Goal: Task Accomplishment & Management: Use online tool/utility

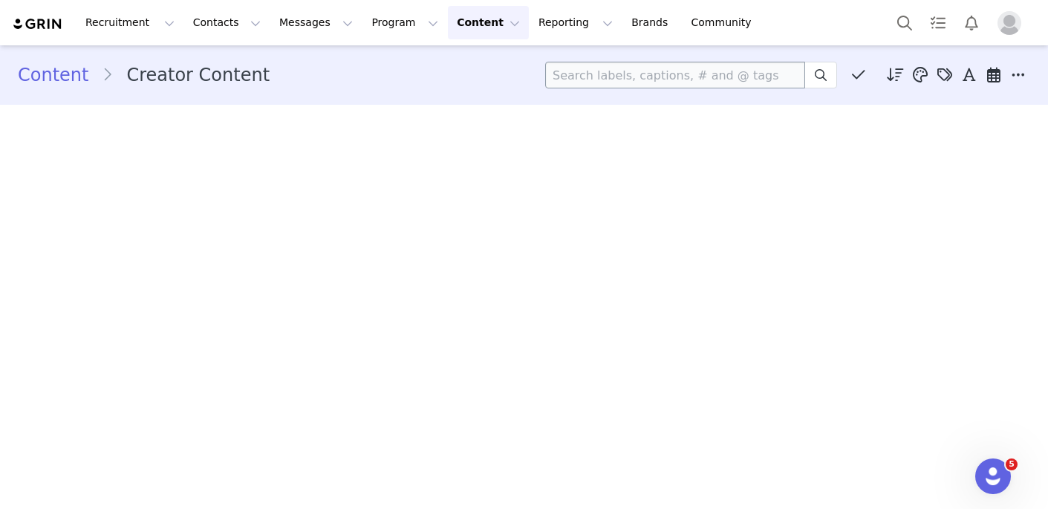
click at [612, 83] on input at bounding box center [675, 75] width 260 height 27
click at [1026, 21] on button "Profile" at bounding box center [1013, 23] width 48 height 24
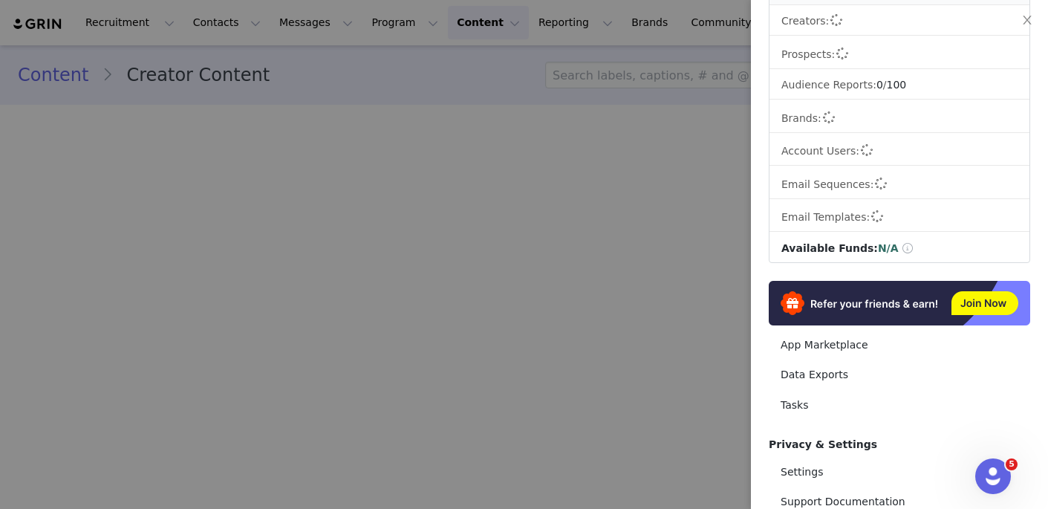
scroll to position [257, 0]
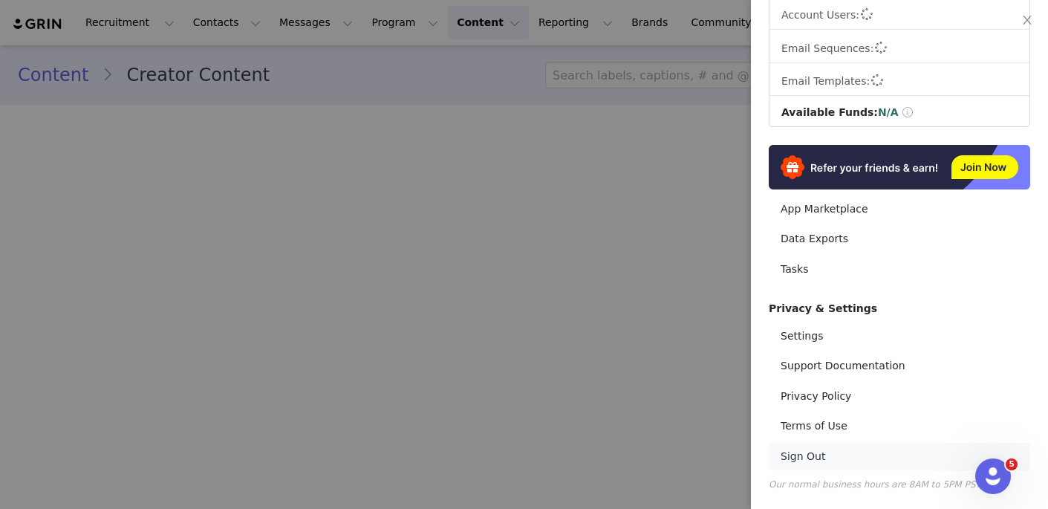
click at [794, 457] on link "Sign Out" at bounding box center [900, 456] width 262 height 27
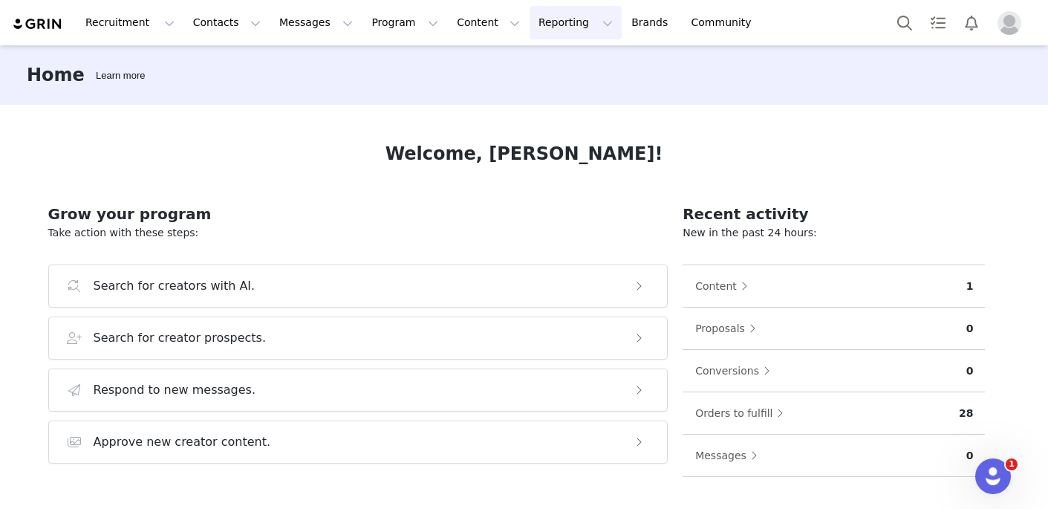
click at [536, 32] on button "Reporting Reporting" at bounding box center [576, 22] width 92 height 33
click at [523, 88] on p "Report Builder" at bounding box center [542, 93] width 74 height 16
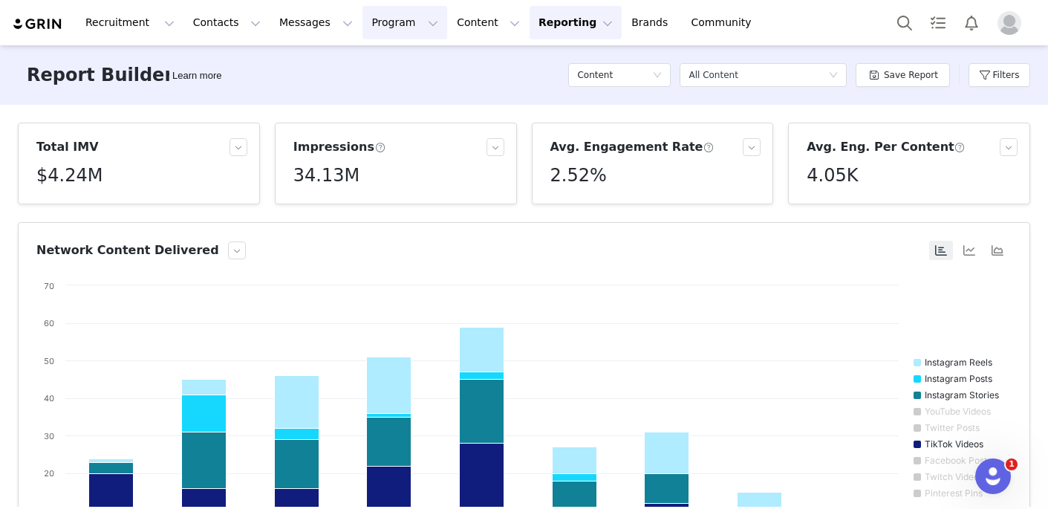
click at [407, 20] on button "Program Program" at bounding box center [405, 22] width 85 height 33
click at [385, 71] on p "Activations" at bounding box center [379, 66] width 57 height 16
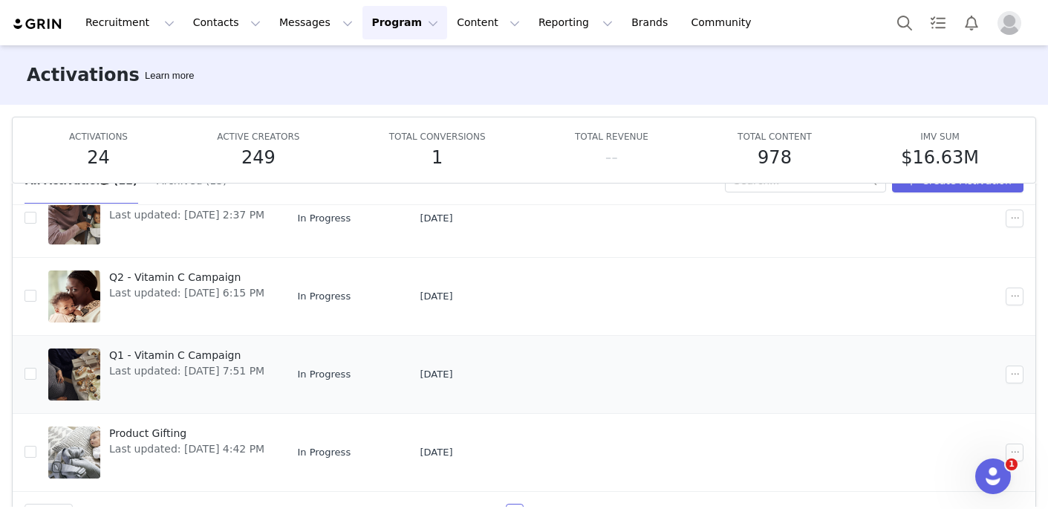
scroll to position [78, 0]
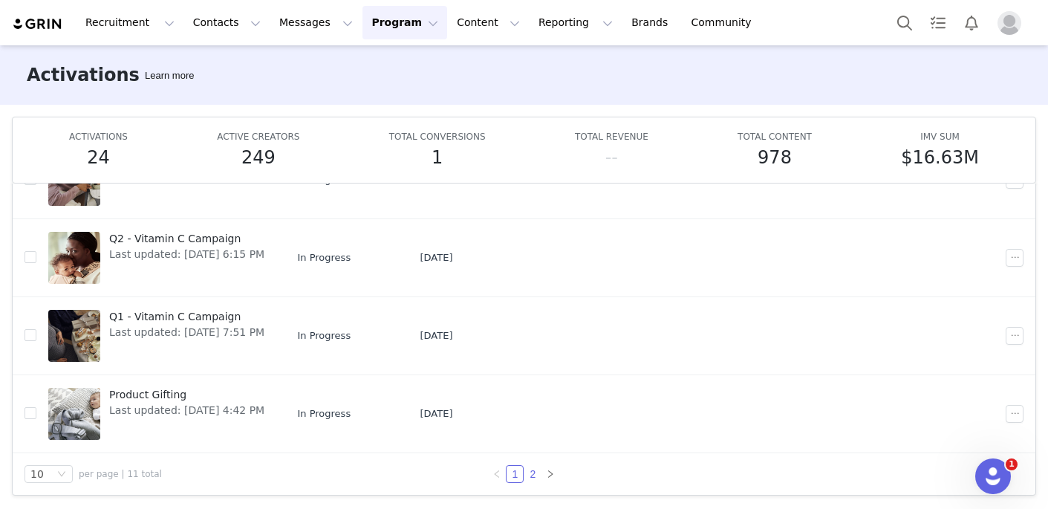
click at [534, 473] on link "2" at bounding box center [533, 474] width 16 height 16
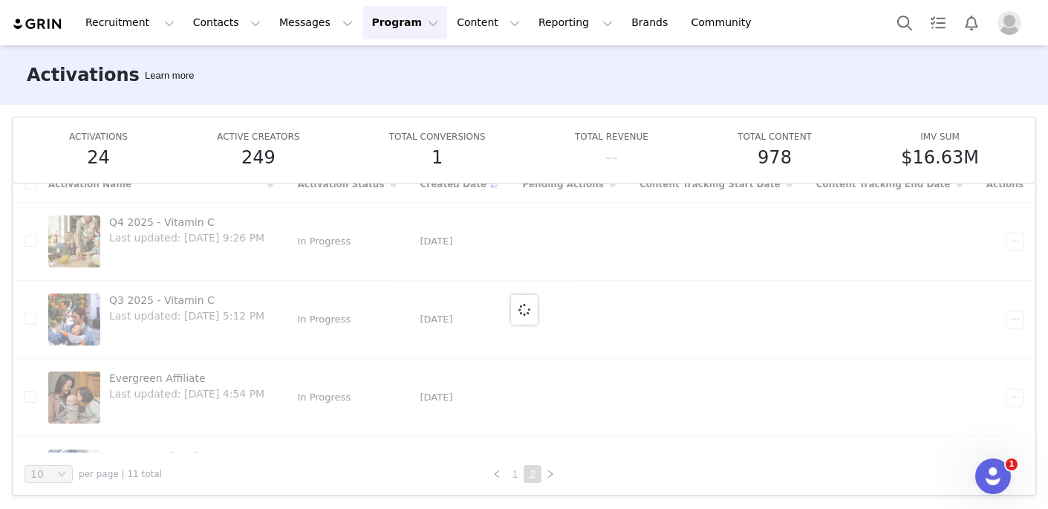
scroll to position [0, 0]
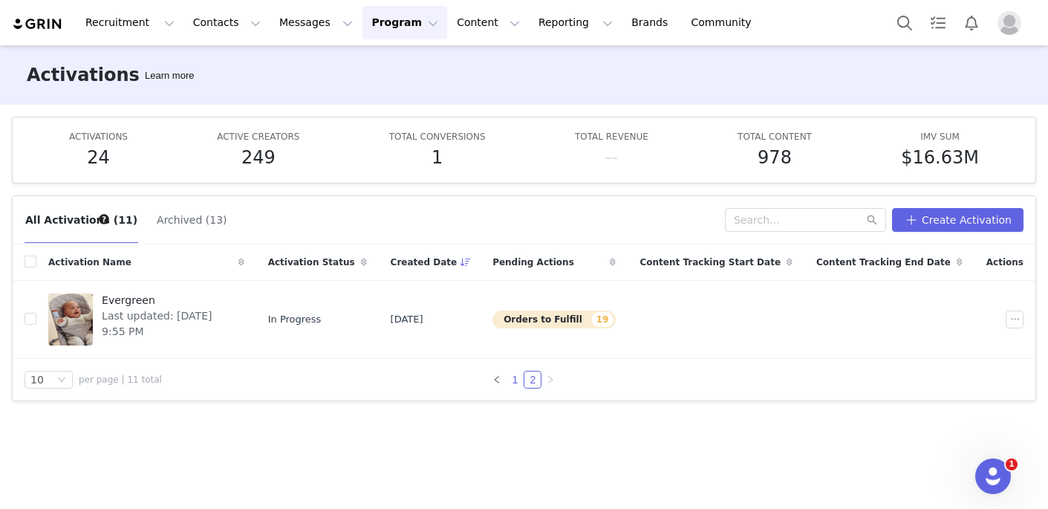
click at [519, 381] on link "1" at bounding box center [515, 380] width 16 height 16
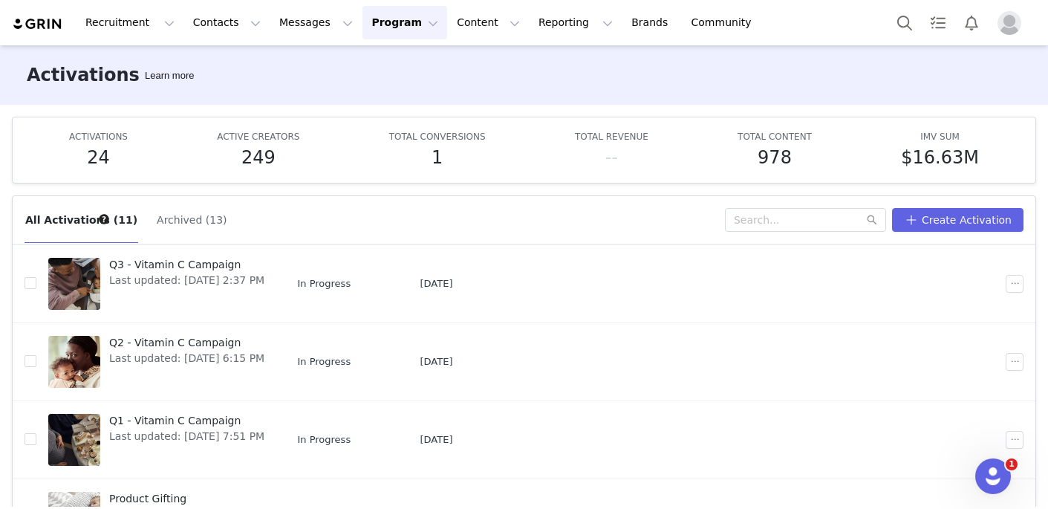
scroll to position [530, 0]
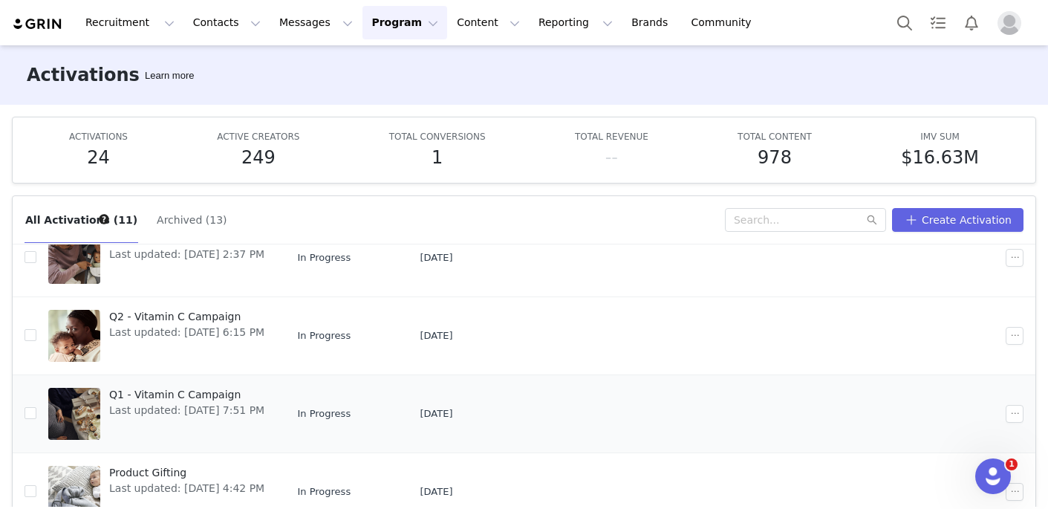
click at [262, 417] on span "Last updated: Mar 18, 2024 7:51 PM" at bounding box center [186, 411] width 155 height 16
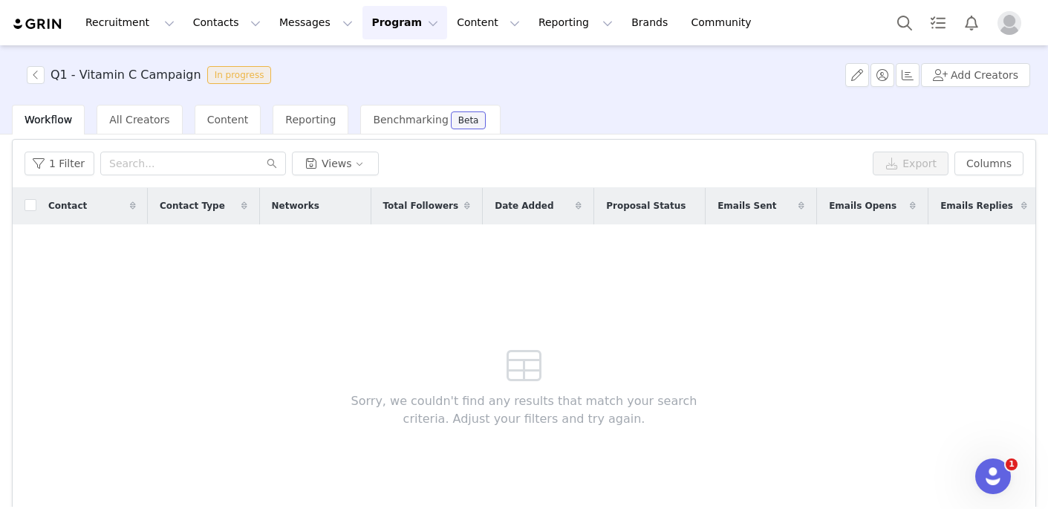
scroll to position [51, 0]
click at [156, 114] on span "All Creators" at bounding box center [139, 120] width 60 height 12
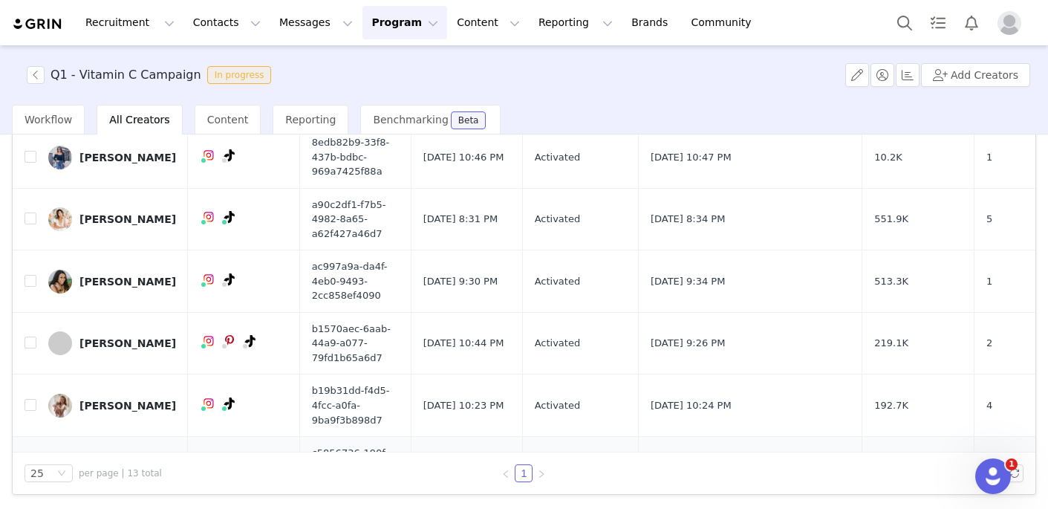
scroll to position [245, 0]
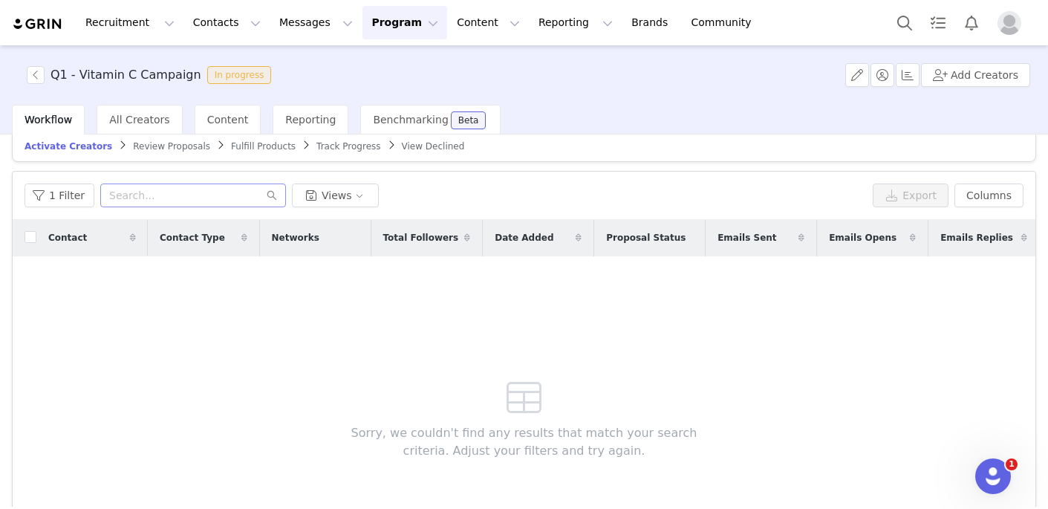
scroll to position [18, 0]
click at [286, 127] on div "Reporting" at bounding box center [311, 120] width 76 height 30
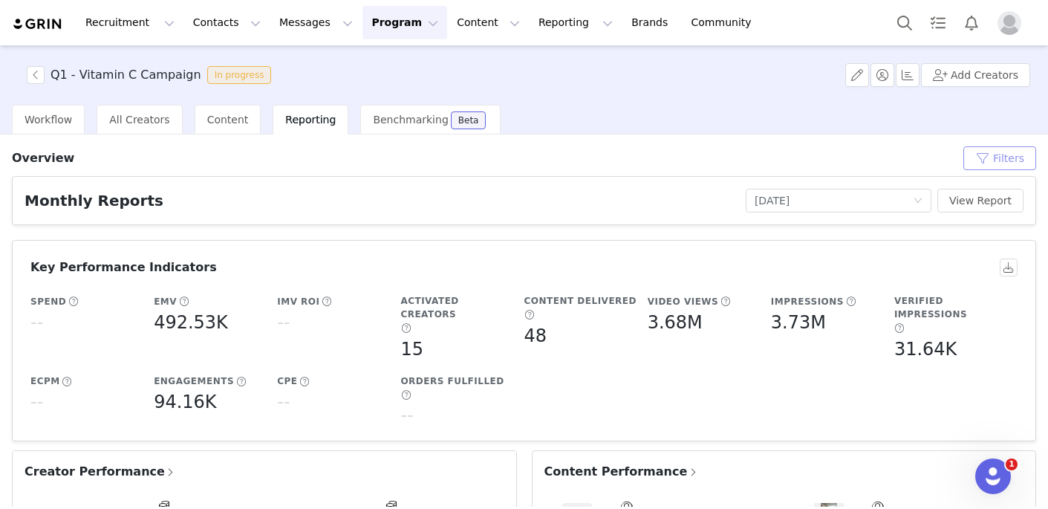
click at [980, 163] on button "Filters" at bounding box center [1000, 158] width 73 height 24
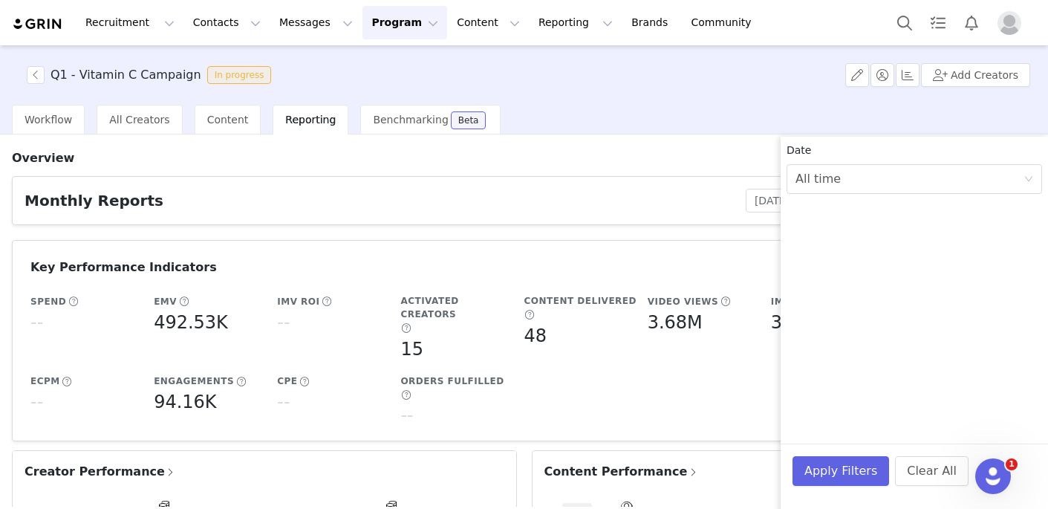
click at [742, 167] on div "Overview Filters" at bounding box center [524, 158] width 1025 height 24
click at [860, 184] on div "All time" at bounding box center [910, 179] width 228 height 28
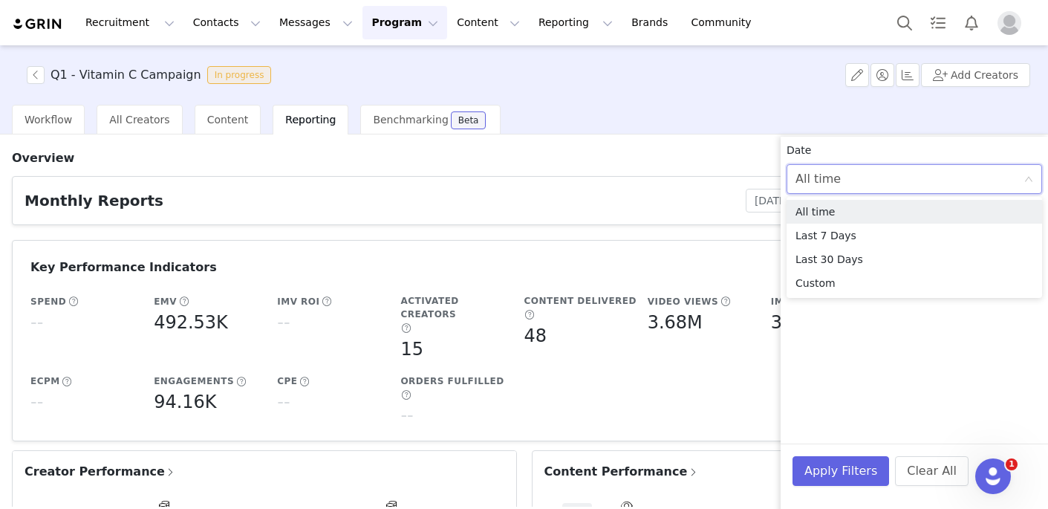
click at [687, 182] on article "Monthly Reports No Report Selected January 2024 View Report" at bounding box center [524, 200] width 1025 height 49
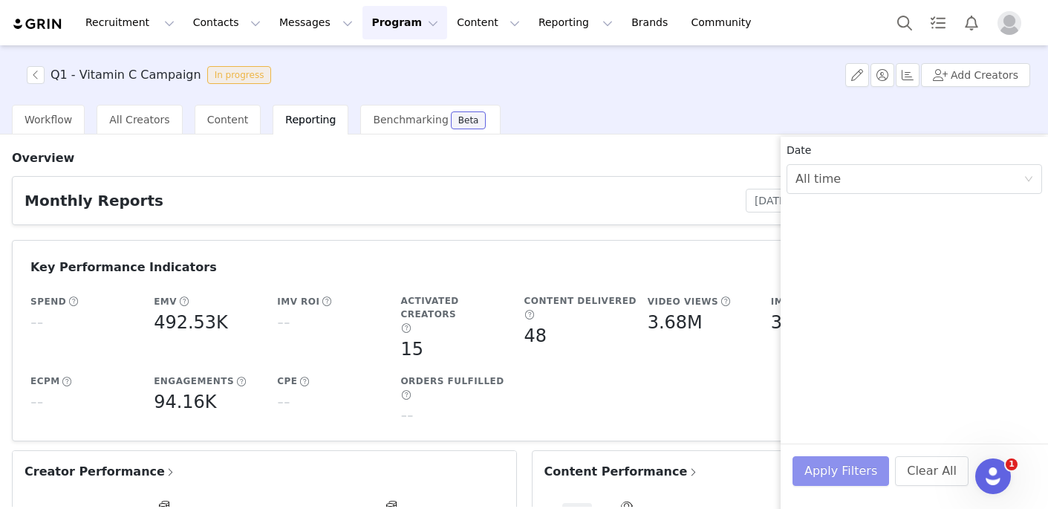
click at [866, 469] on button "Apply Filters" at bounding box center [841, 471] width 97 height 30
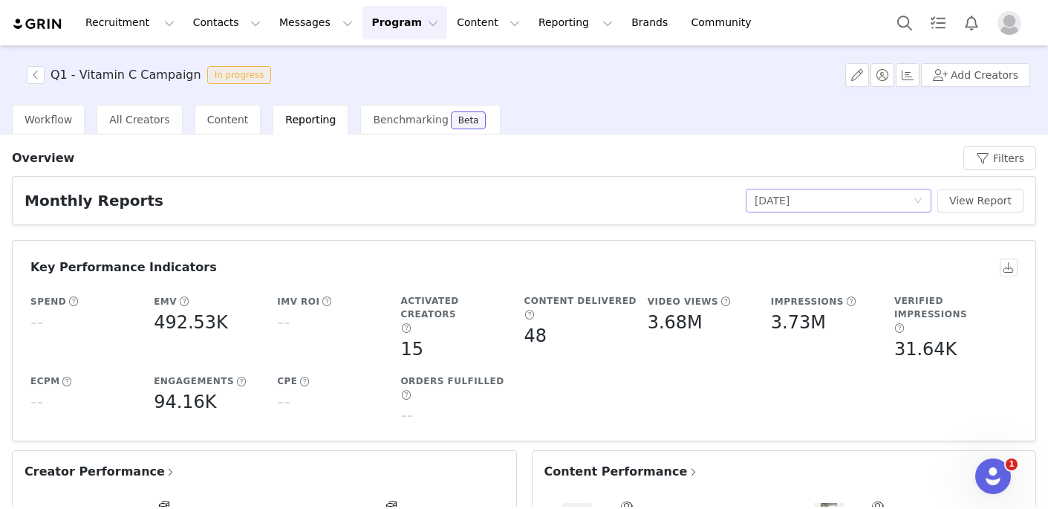
click at [895, 202] on div "No Report Selected January 2024" at bounding box center [834, 200] width 158 height 22
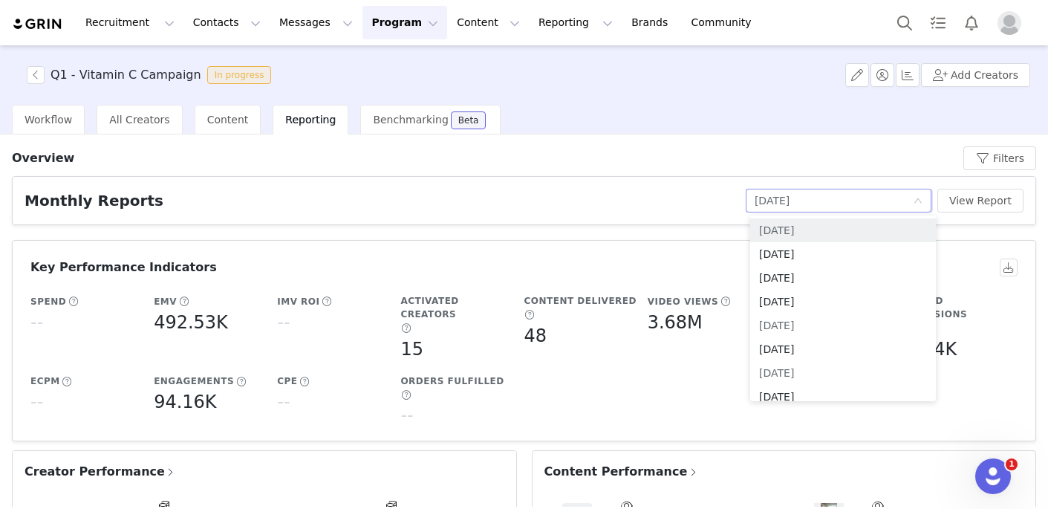
click at [674, 178] on article "Monthly Reports No Report Selected January 2024 View Report" at bounding box center [524, 200] width 1025 height 49
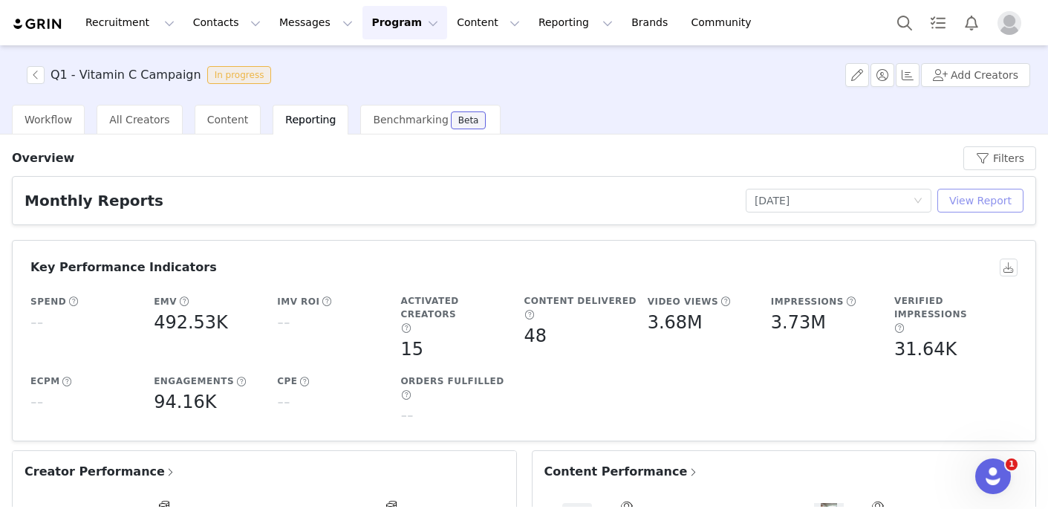
click at [991, 202] on button "View Report" at bounding box center [981, 201] width 86 height 24
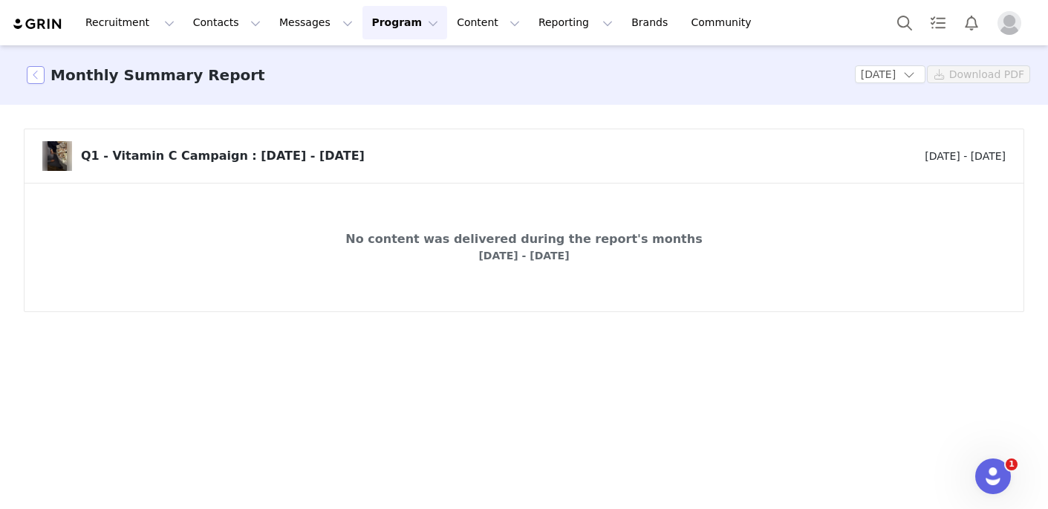
click at [43, 79] on button "button" at bounding box center [36, 75] width 18 height 18
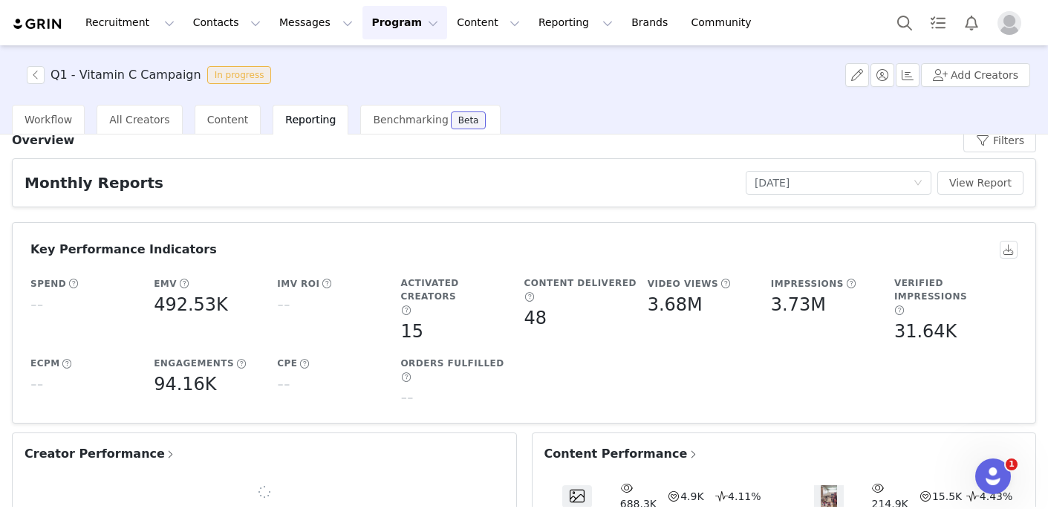
scroll to position [16, 0]
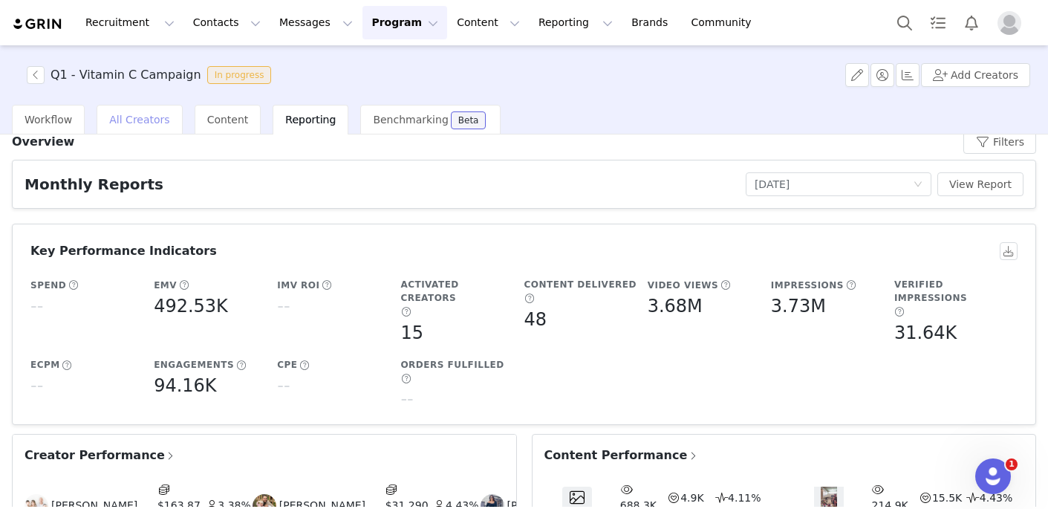
click at [126, 132] on div "All Creators" at bounding box center [139, 120] width 85 height 30
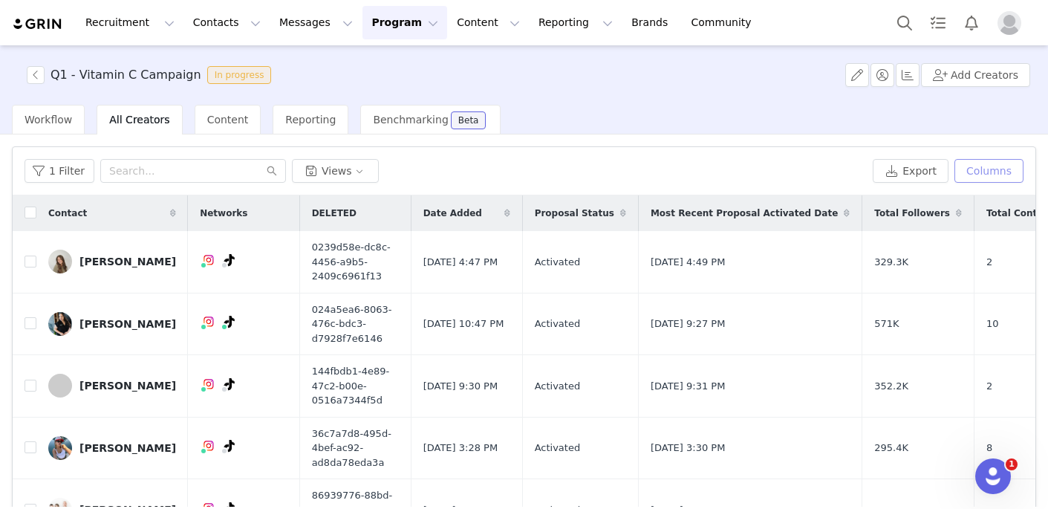
click at [976, 175] on button "Columns" at bounding box center [989, 171] width 69 height 24
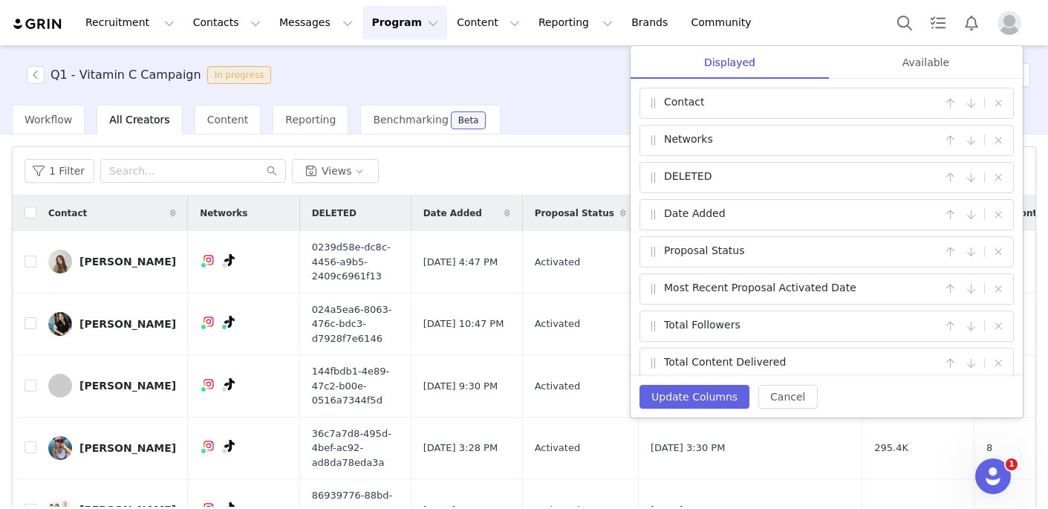
scroll to position [12, 0]
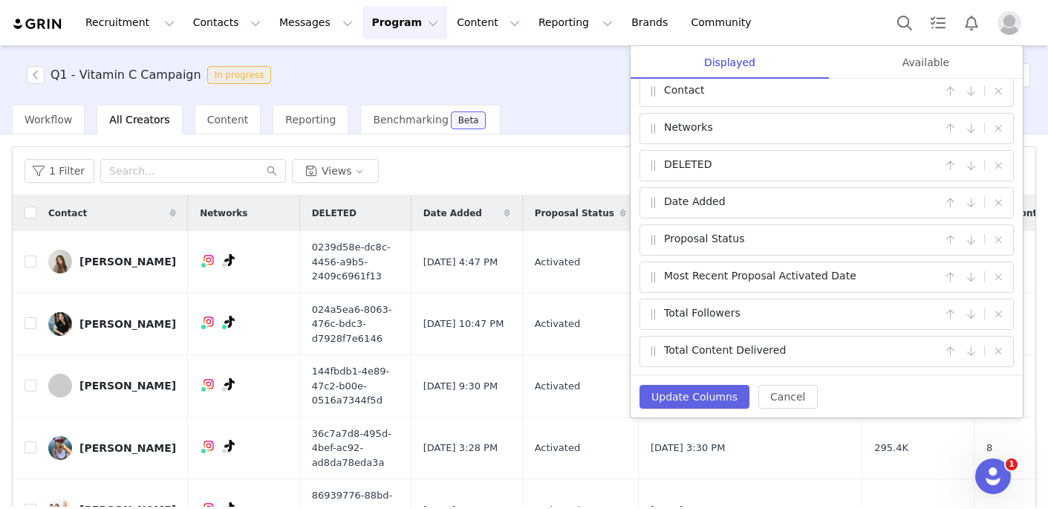
click at [556, 106] on div "Workflow All Creators Content Reporting Benchmarking Beta" at bounding box center [530, 120] width 1037 height 30
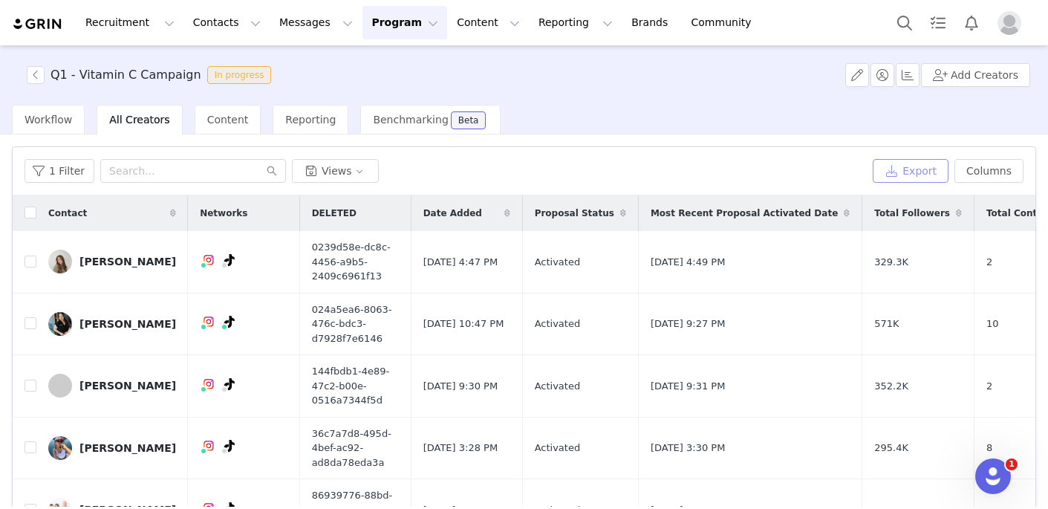
click at [909, 166] on button "Export" at bounding box center [911, 171] width 76 height 24
click at [800, 186] on div "1 Filter Views Export Columns Displayed Available Contact | Networks | DELETED …" at bounding box center [524, 171] width 1023 height 48
click at [957, 30] on button "Notifications" at bounding box center [972, 22] width 33 height 33
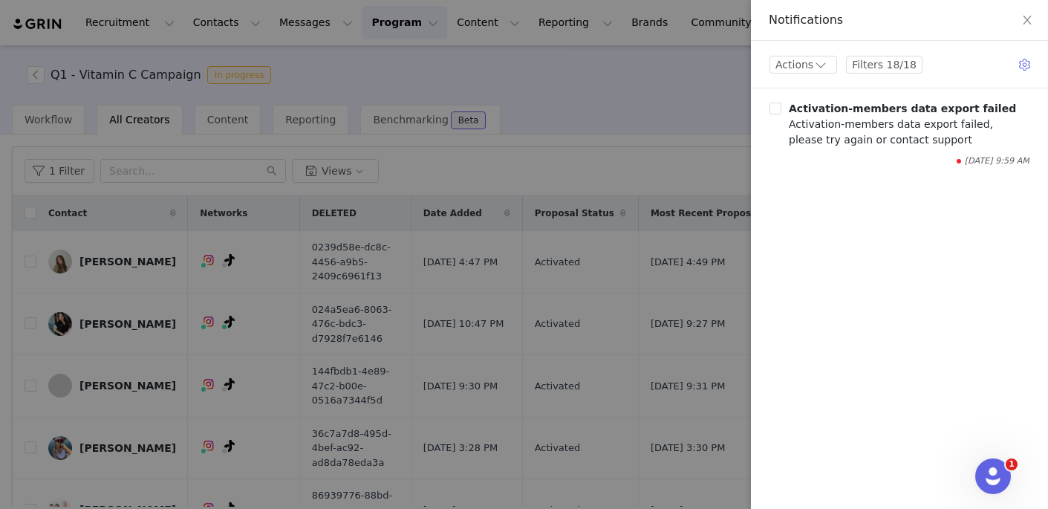
click at [728, 122] on div at bounding box center [524, 254] width 1048 height 509
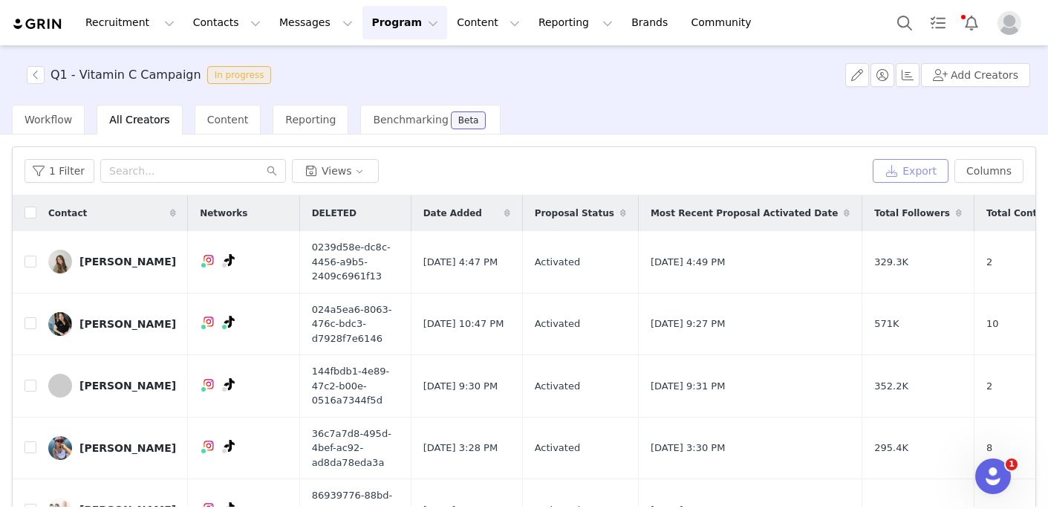
click at [928, 172] on button "Export" at bounding box center [911, 171] width 76 height 24
click at [964, 27] on button "Notifications" at bounding box center [972, 22] width 33 height 33
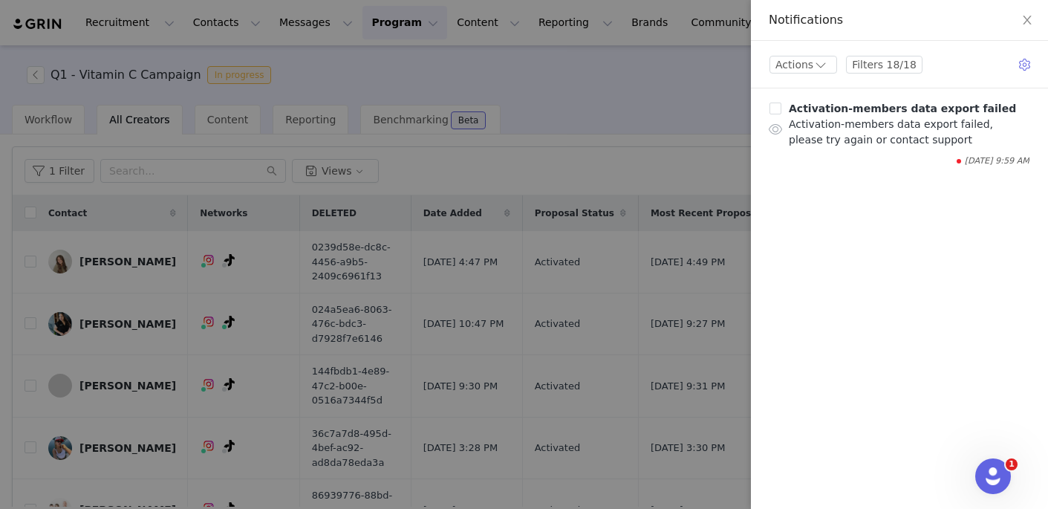
click at [967, 112] on b "Activation-members data export failed" at bounding box center [902, 109] width 227 height 12
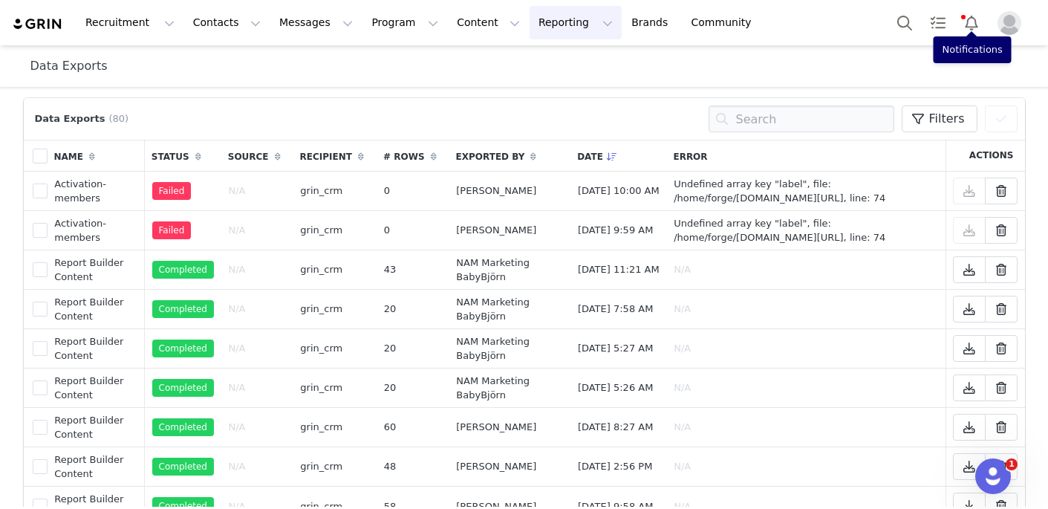
click at [539, 25] on button "Reporting Reporting" at bounding box center [576, 22] width 92 height 33
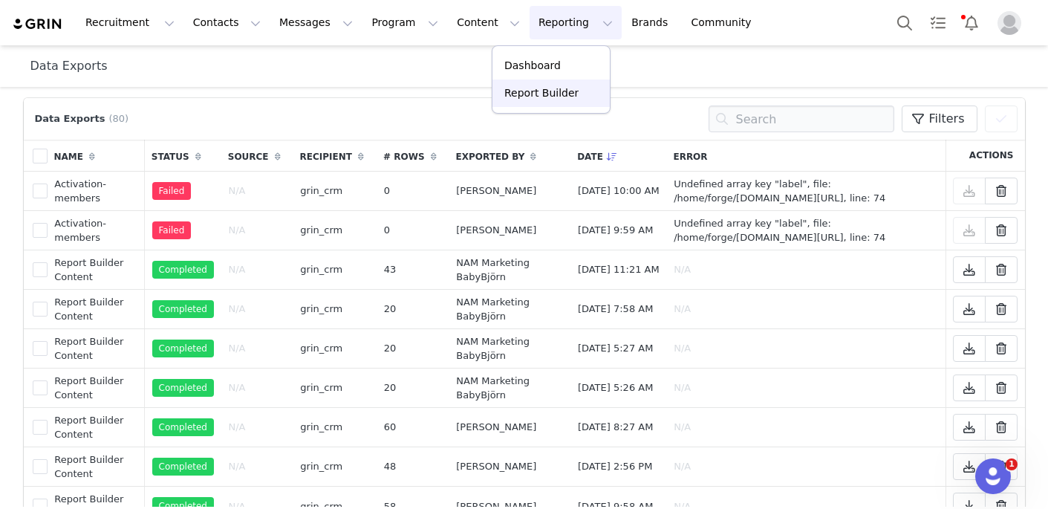
click at [534, 92] on p "Report Builder" at bounding box center [542, 93] width 74 height 16
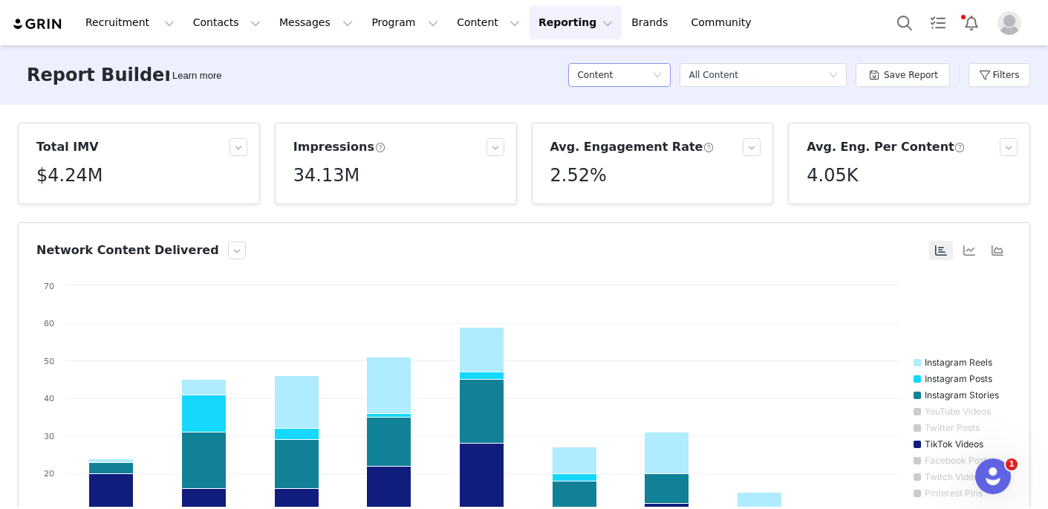
click at [620, 79] on div "Content" at bounding box center [614, 75] width 75 height 22
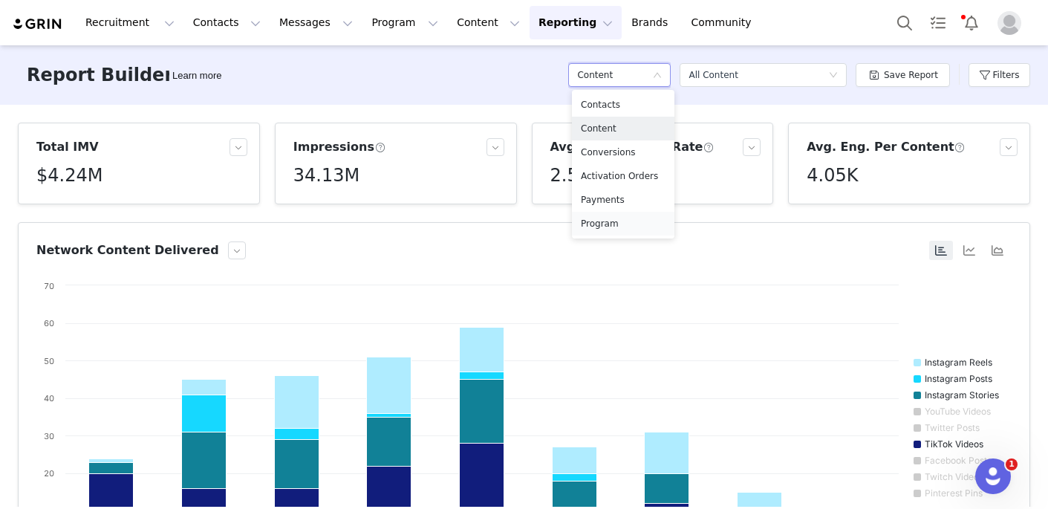
click at [624, 217] on h5 "Program" at bounding box center [623, 223] width 85 height 16
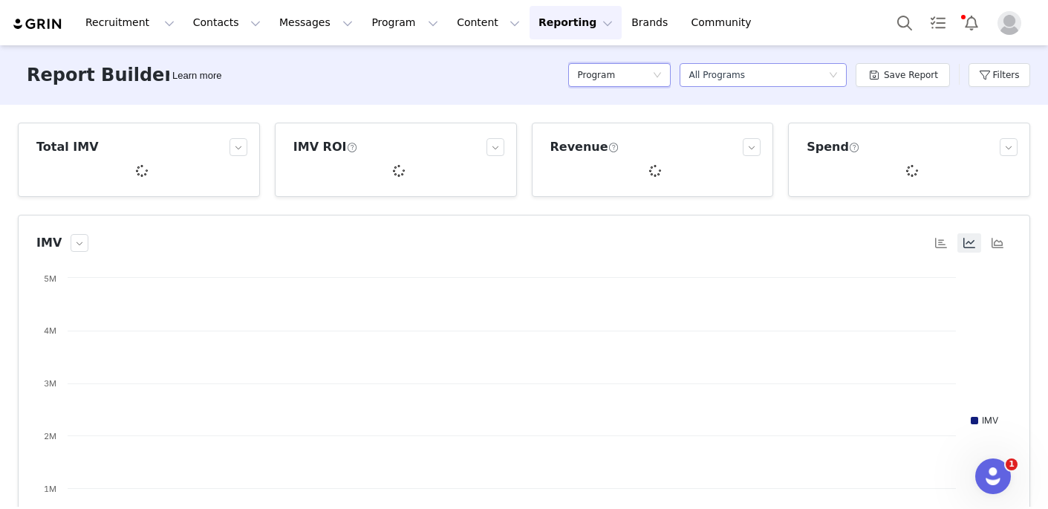
click at [736, 72] on div "All Programs" at bounding box center [717, 75] width 56 height 22
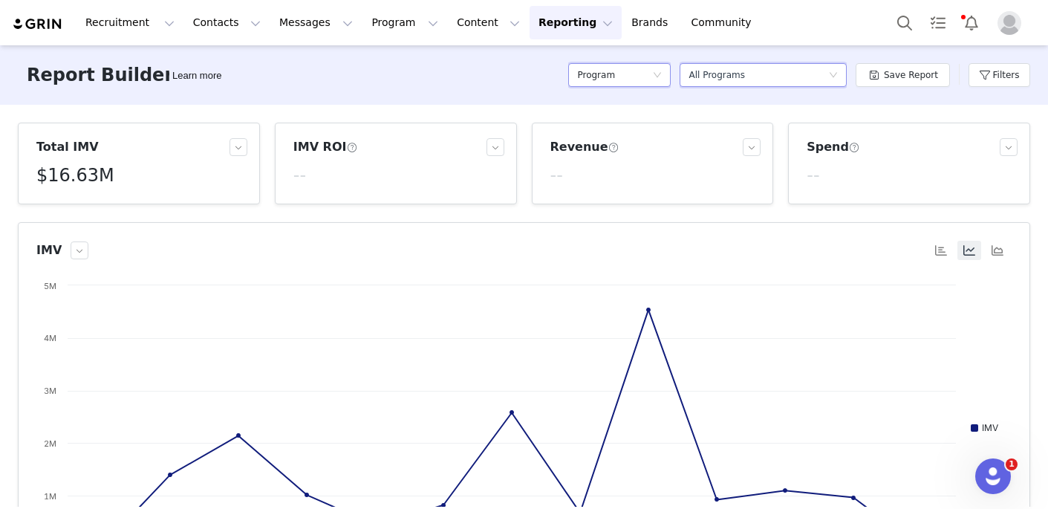
click at [636, 72] on div "Program" at bounding box center [614, 75] width 75 height 22
click at [634, 108] on h5 "Contacts" at bounding box center [623, 105] width 85 height 16
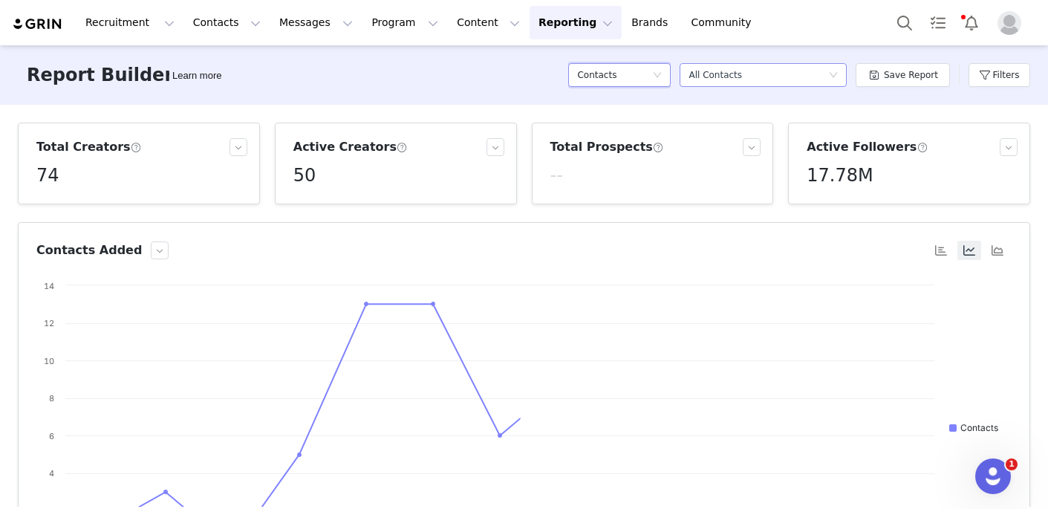
click at [725, 81] on div "All Contacts" at bounding box center [716, 75] width 54 height 22
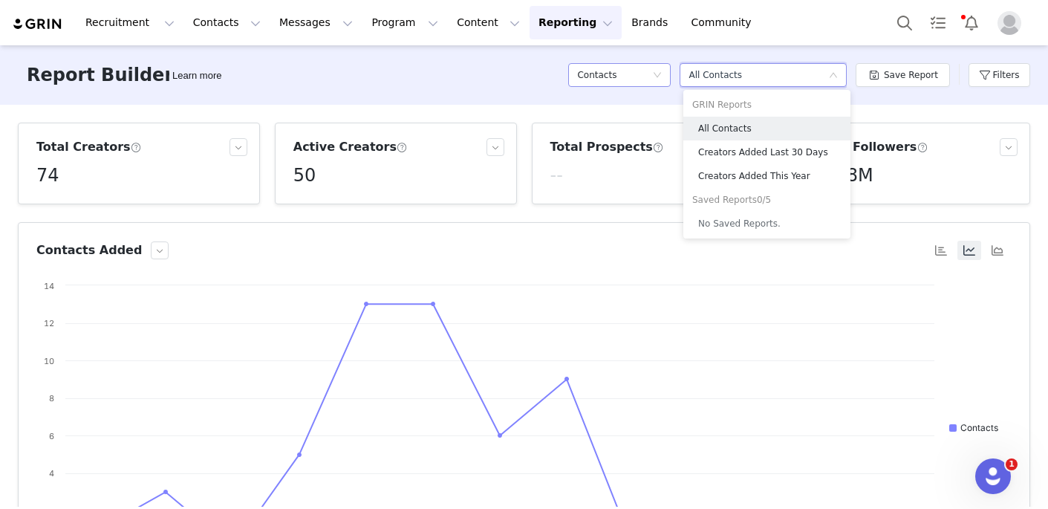
click at [649, 74] on div "Contacts" at bounding box center [614, 75] width 75 height 22
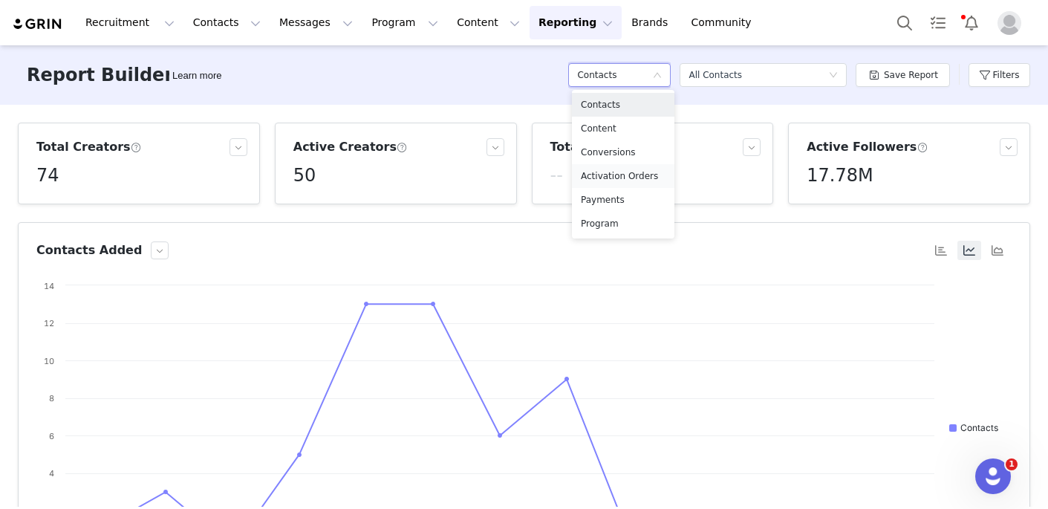
click at [638, 168] on h5 "Activation Orders" at bounding box center [623, 176] width 85 height 16
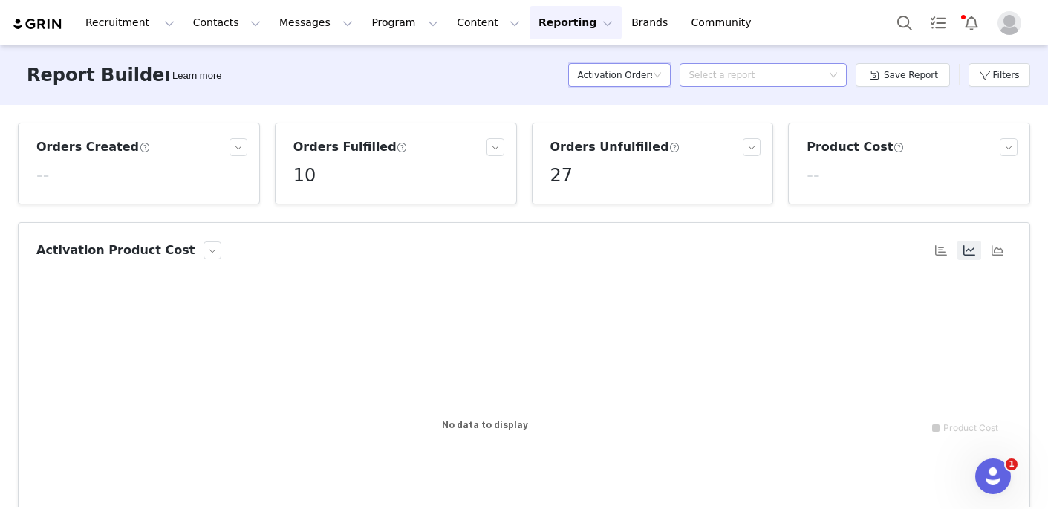
click at [716, 80] on div "Select a report" at bounding box center [755, 75] width 133 height 15
click at [638, 82] on h5 "Activation Orders" at bounding box center [614, 75] width 75 height 22
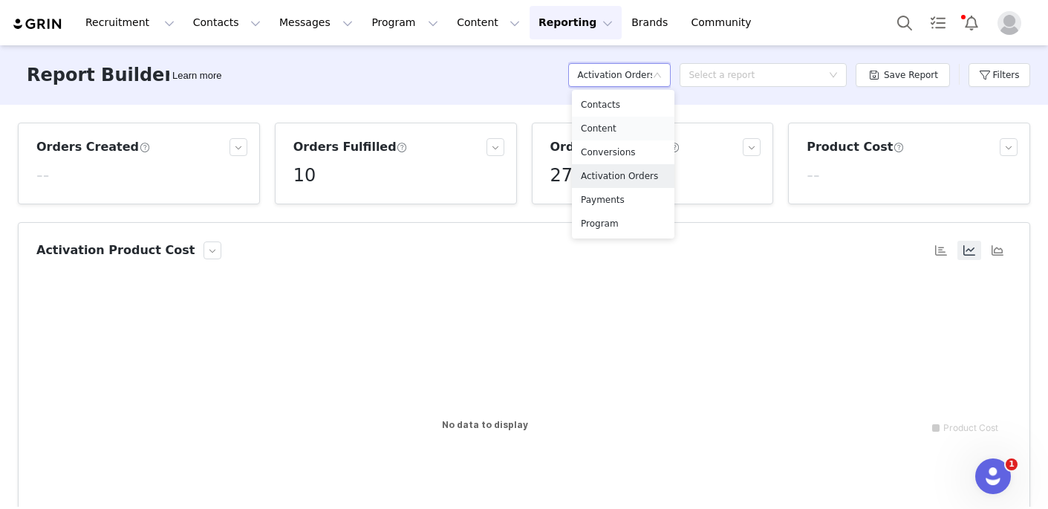
click at [625, 124] on h5 "Content" at bounding box center [623, 128] width 85 height 16
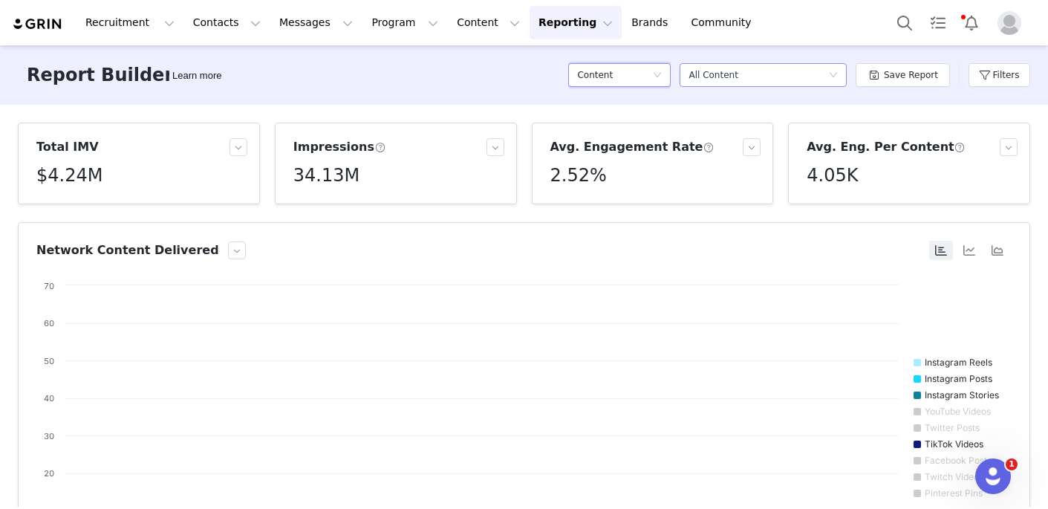
click at [726, 79] on div "All Content" at bounding box center [713, 75] width 49 height 22
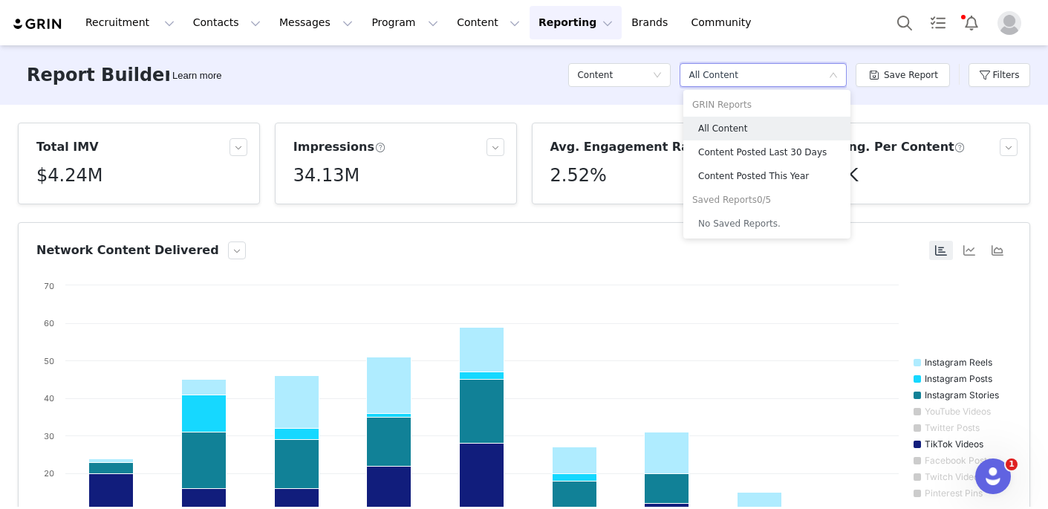
click at [950, 103] on div "Report Builder Learn more Content Select a report All Content Save Report Filte…" at bounding box center [524, 74] width 1048 height 59
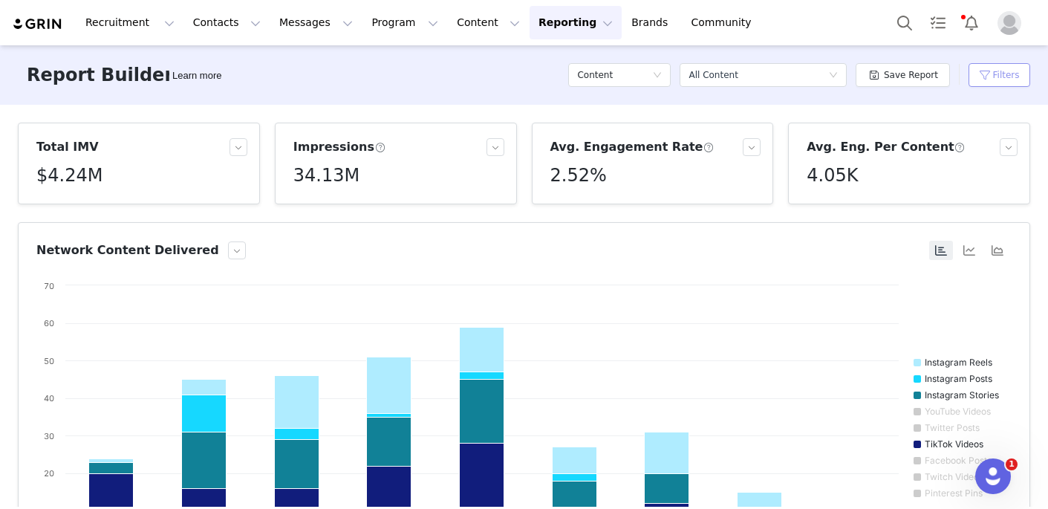
click at [984, 82] on button "Filters" at bounding box center [1000, 75] width 62 height 24
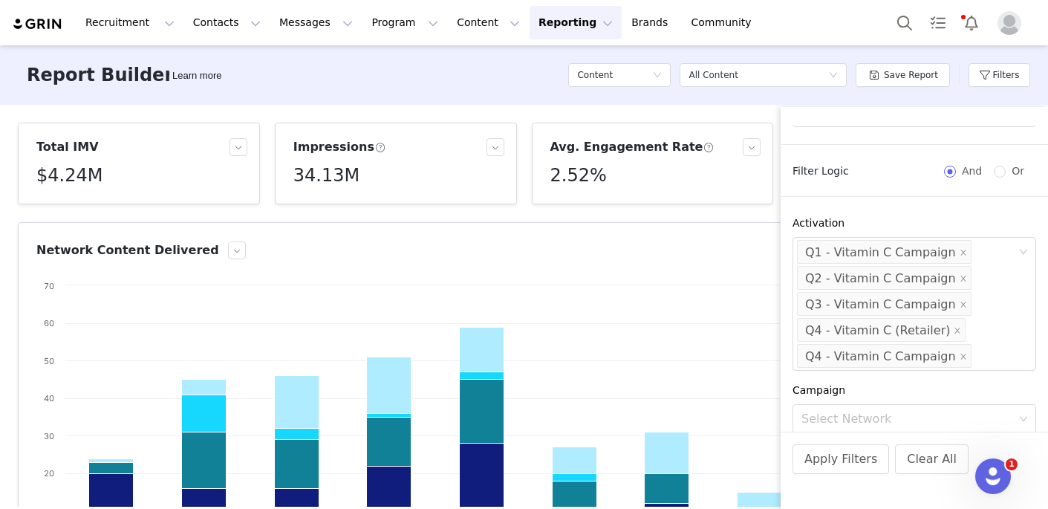
scroll to position [53, 0]
click at [954, 328] on icon "icon: close" at bounding box center [957, 326] width 7 height 7
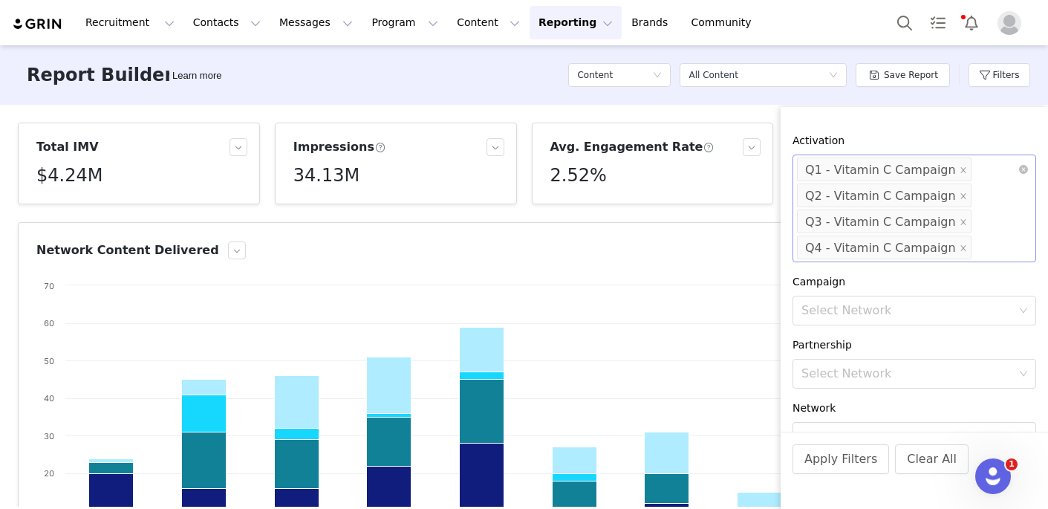
scroll to position [134, 0]
click at [844, 458] on button "Apply Filters" at bounding box center [841, 459] width 97 height 30
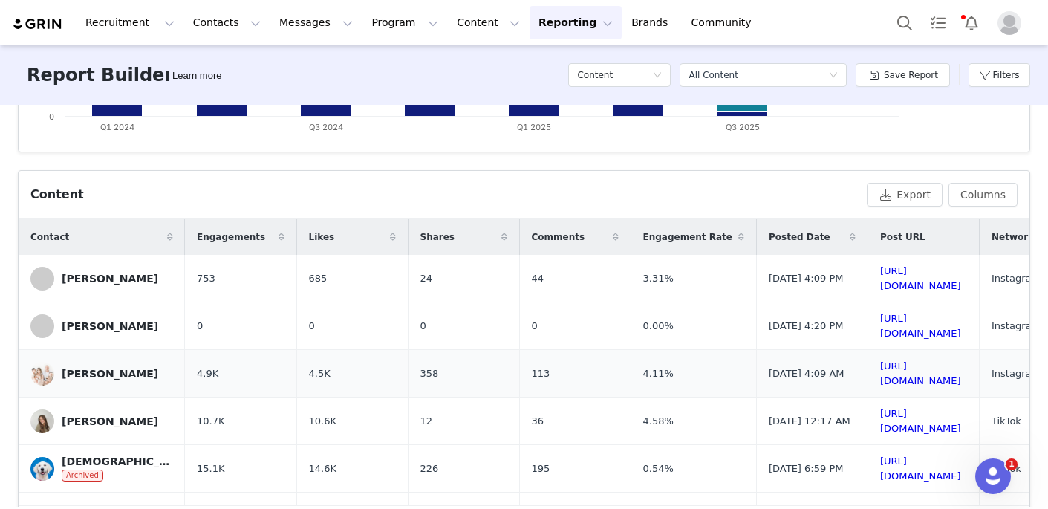
scroll to position [0, 0]
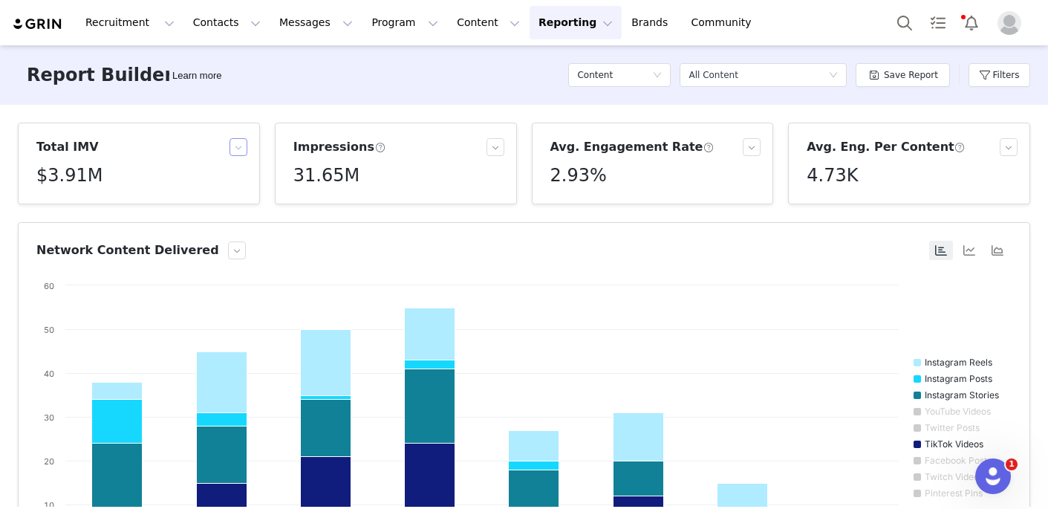
click at [232, 144] on button "button" at bounding box center [239, 147] width 18 height 18
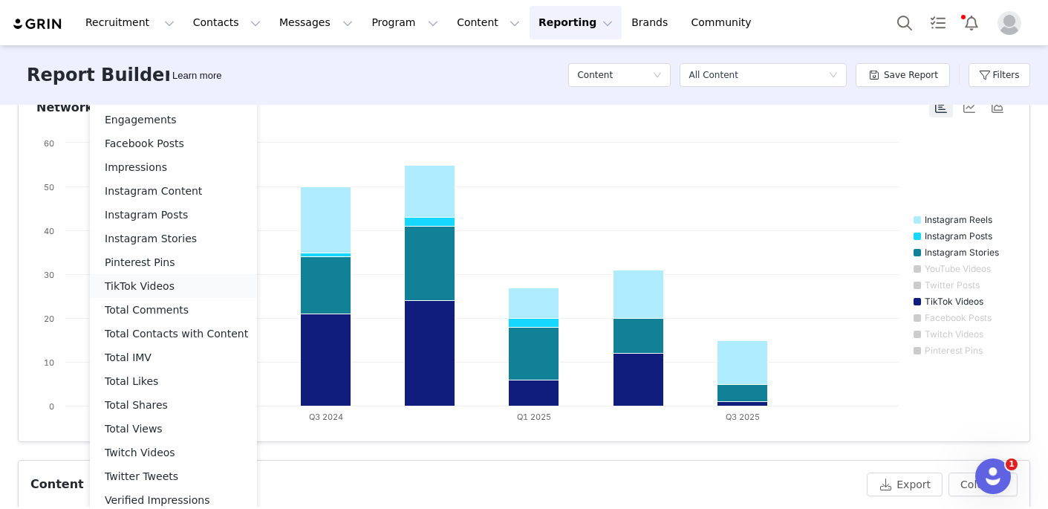
scroll to position [147, 0]
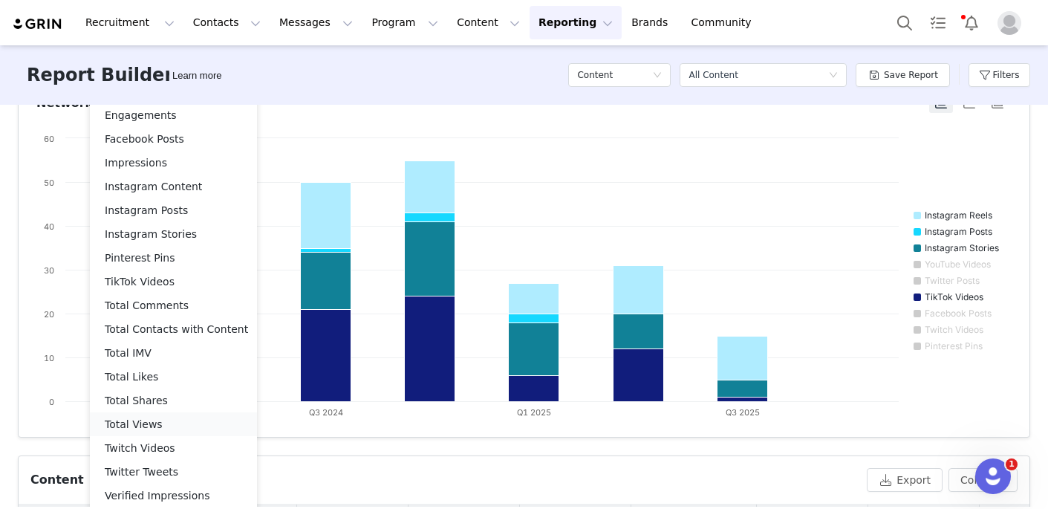
click at [175, 424] on li "Total Views" at bounding box center [173, 424] width 167 height 24
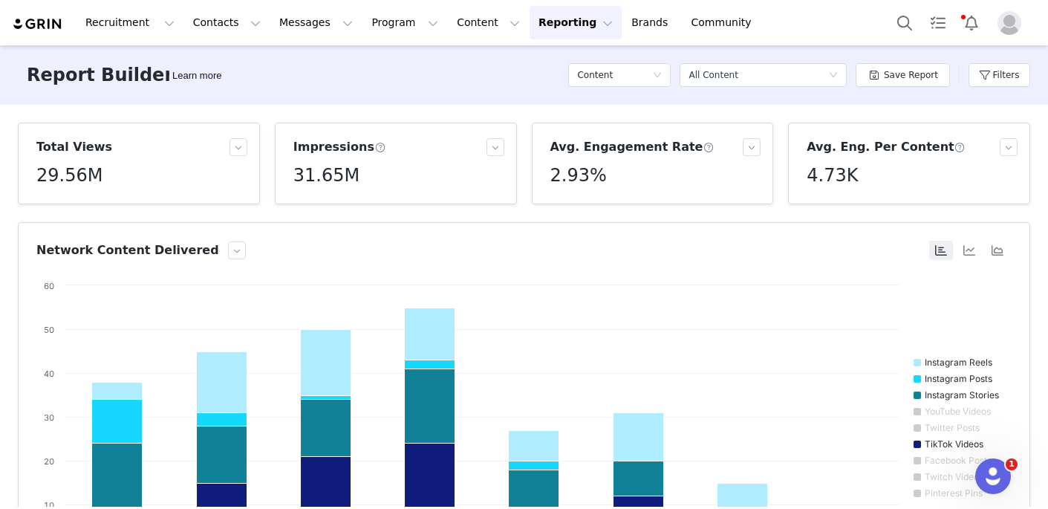
scroll to position [492, 0]
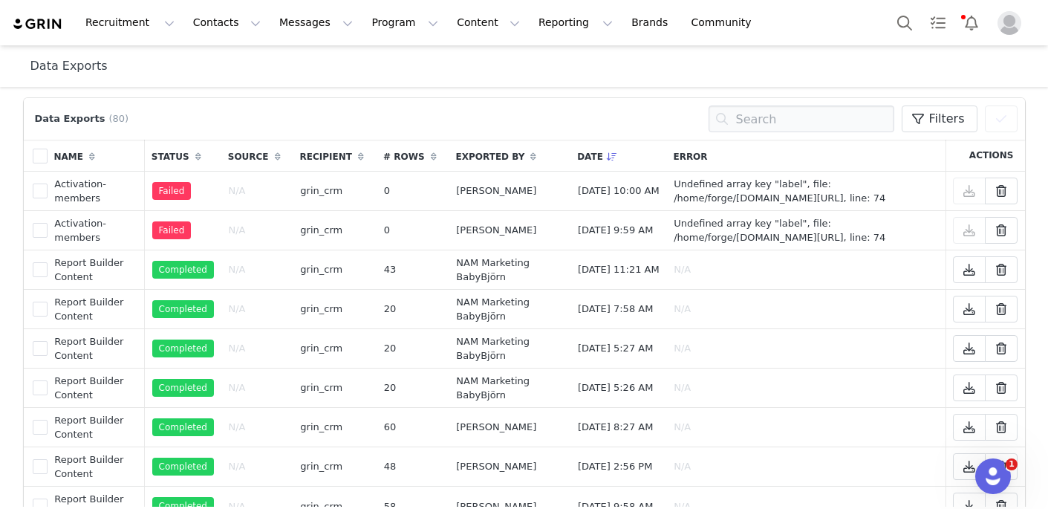
scroll to position [0, 100]
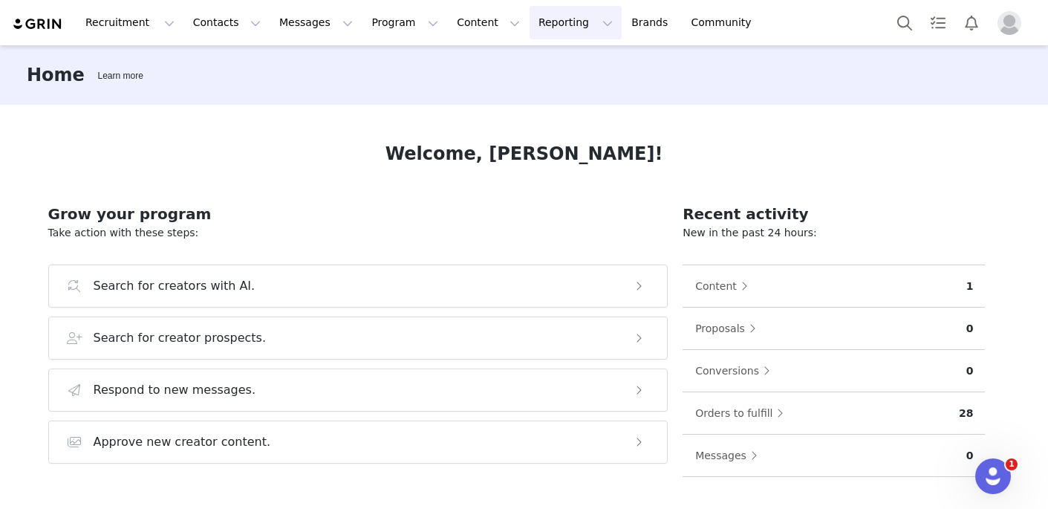
click at [536, 33] on button "Reporting Reporting" at bounding box center [576, 22] width 92 height 33
click at [531, 98] on p "Report Builder" at bounding box center [542, 93] width 74 height 16
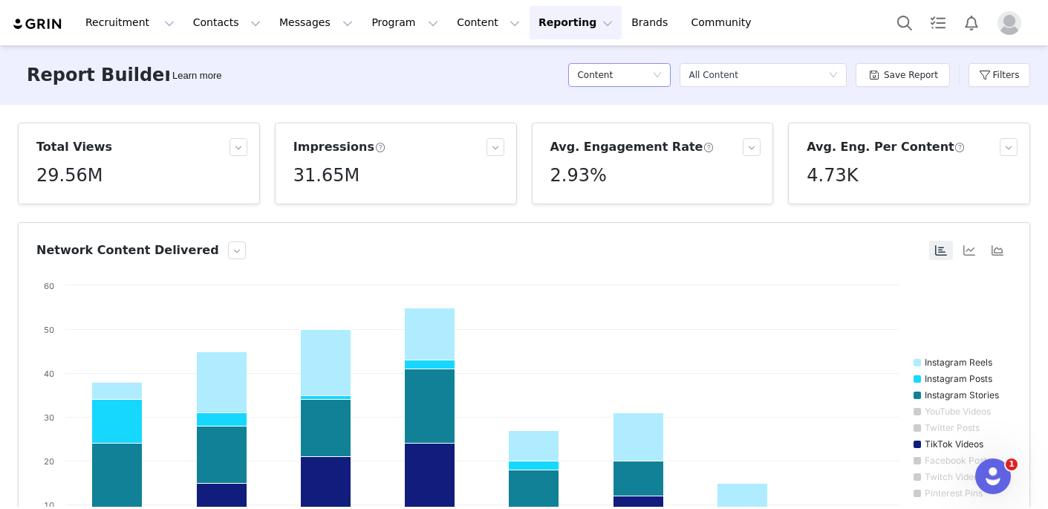
click at [646, 73] on div "Content" at bounding box center [614, 75] width 75 height 22
click at [635, 100] on h5 "Contacts" at bounding box center [623, 105] width 85 height 16
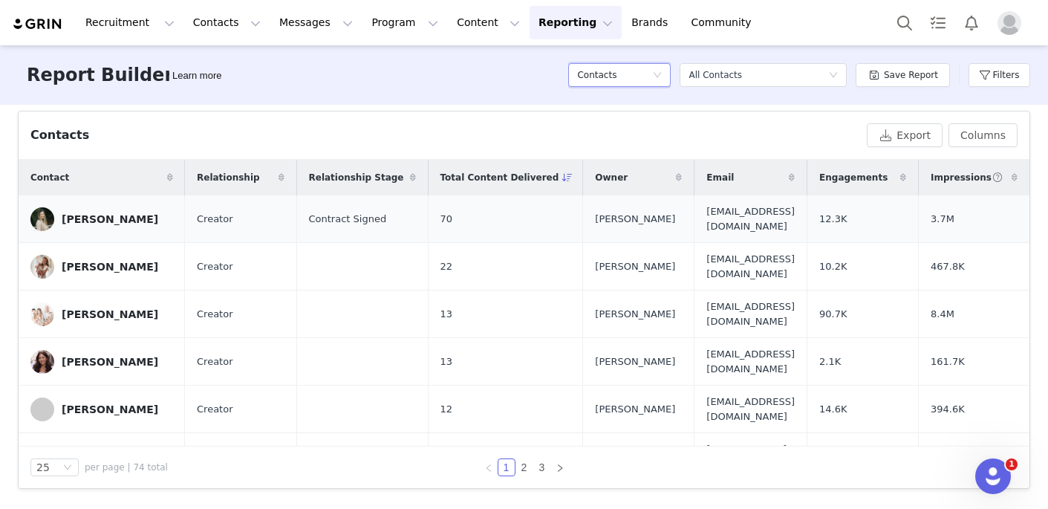
click at [441, 215] on span "70" at bounding box center [447, 219] width 13 height 15
click at [639, 66] on div "Contacts" at bounding box center [614, 75] width 75 height 22
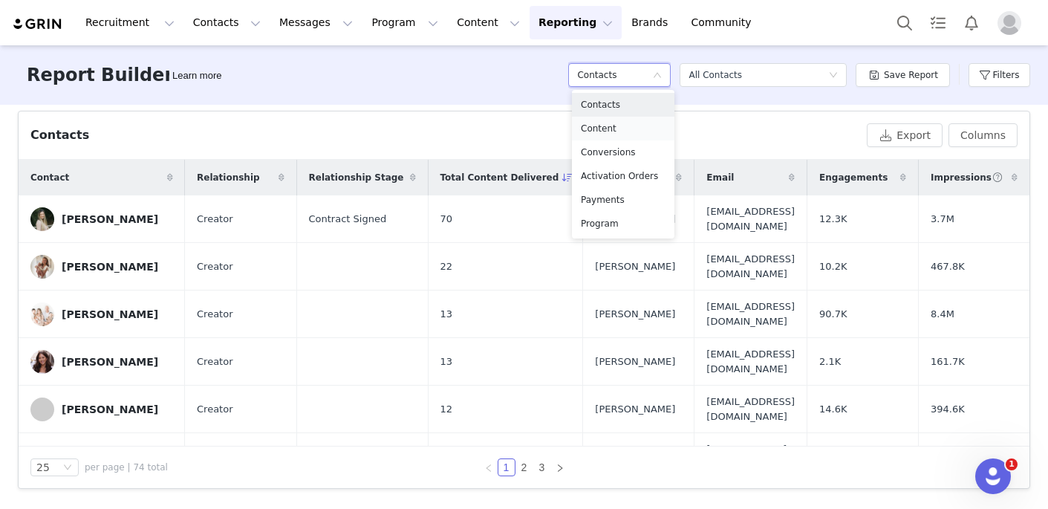
click at [625, 127] on h5 "Content" at bounding box center [623, 128] width 85 height 16
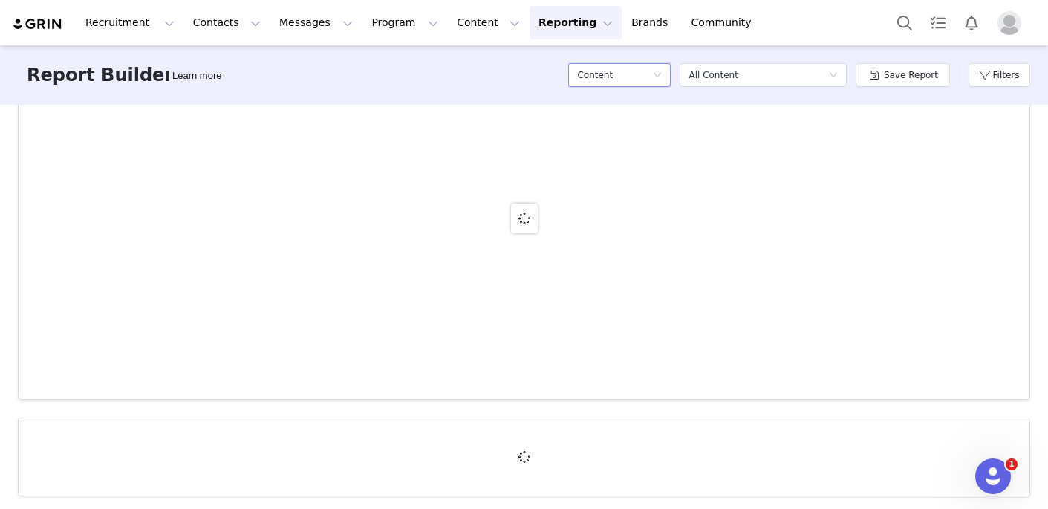
scroll to position [192, 0]
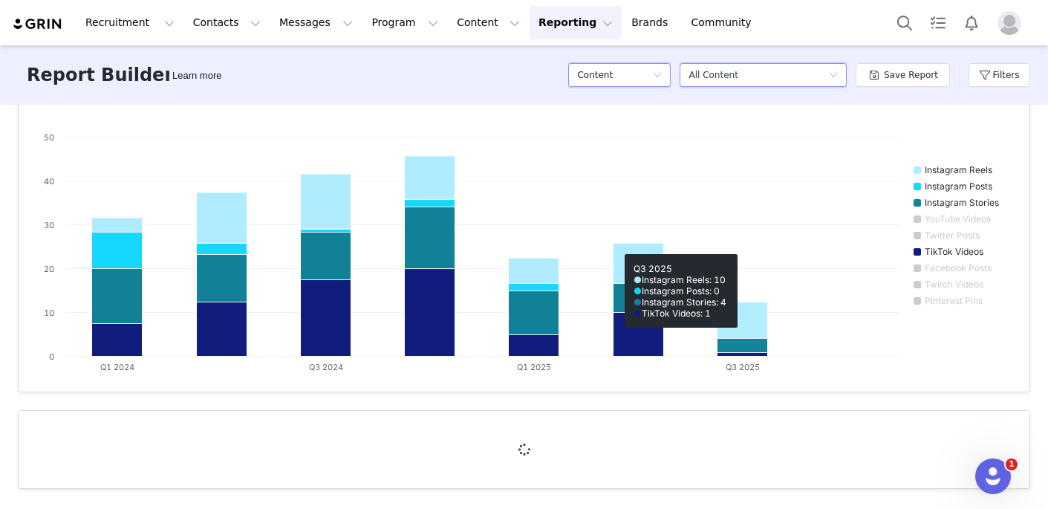
click at [758, 82] on div "Select a report All Content" at bounding box center [759, 75] width 140 height 22
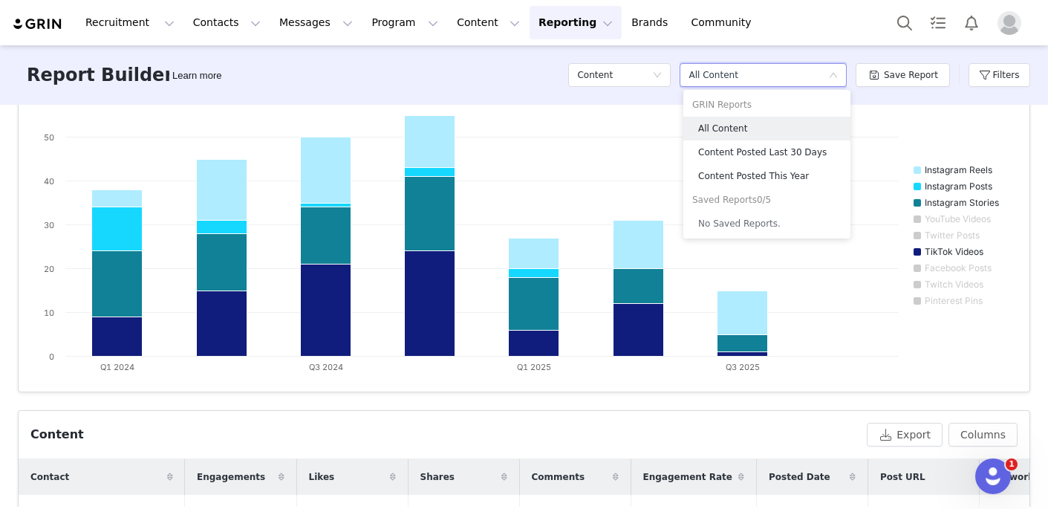
scroll to position [492, 0]
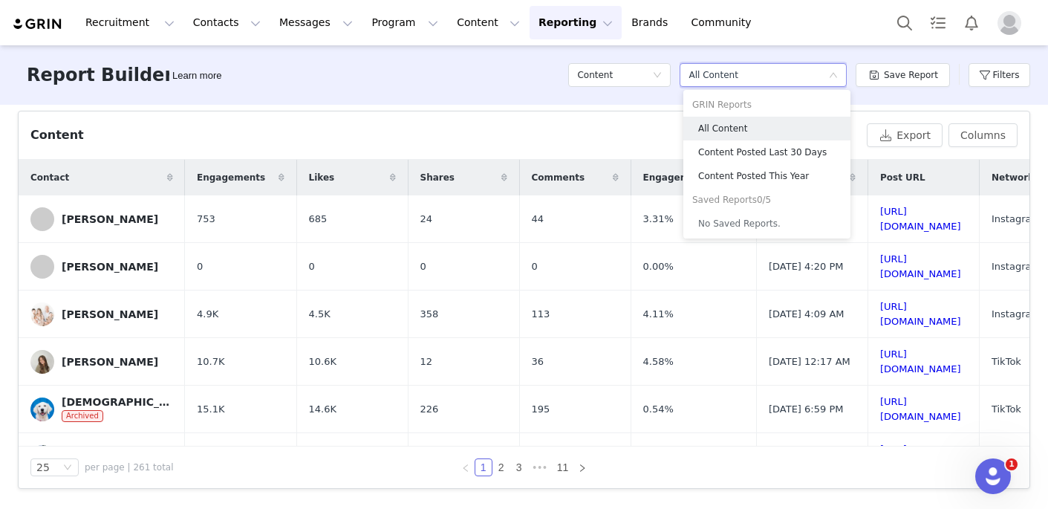
click at [604, 106] on div "Total Views 29.56M Impressions 31.65M Avg. Engagement Rate 2.93% Avg. Eng. Per …" at bounding box center [524, 306] width 1048 height 402
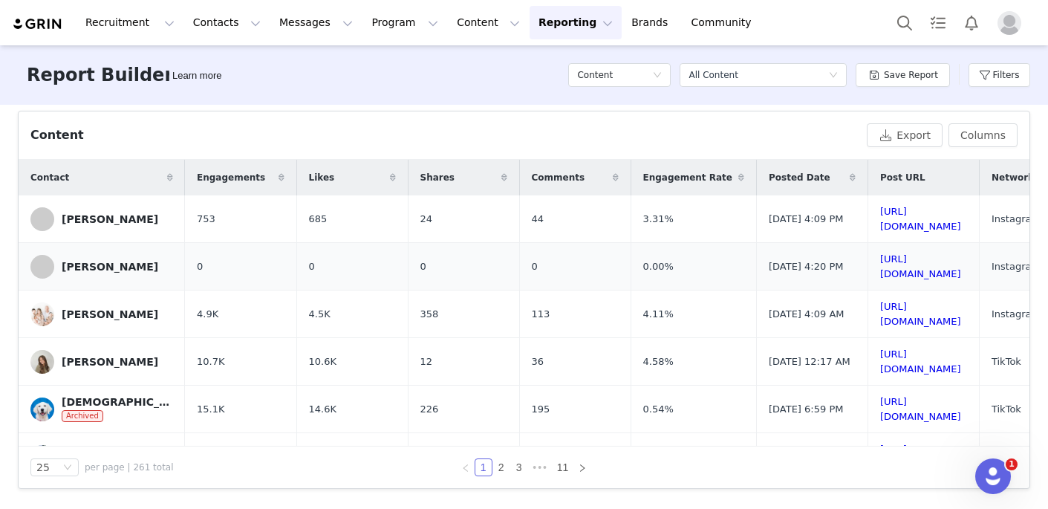
click at [246, 248] on td "0" at bounding box center [240, 267] width 111 height 48
click at [366, 210] on td "685" at bounding box center [351, 219] width 111 height 48
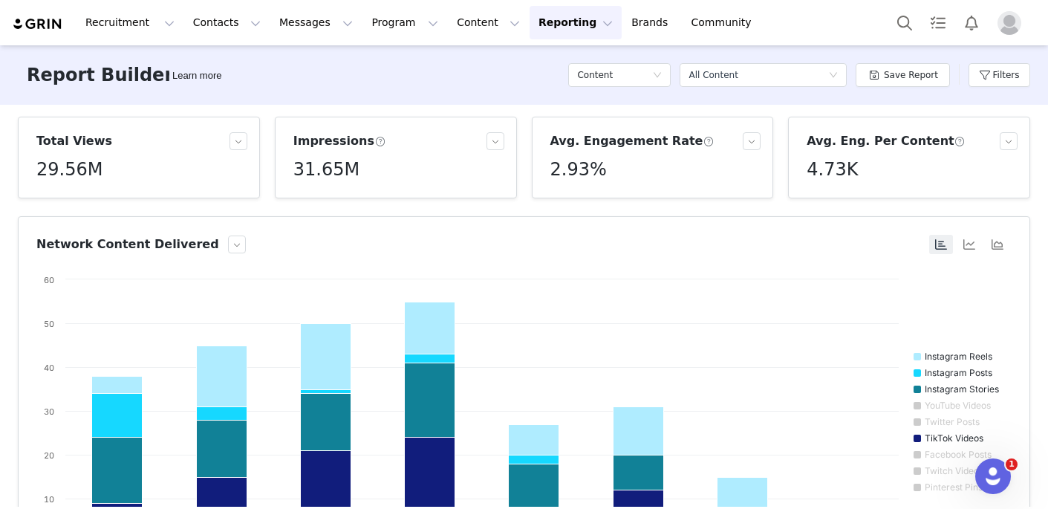
scroll to position [0, 0]
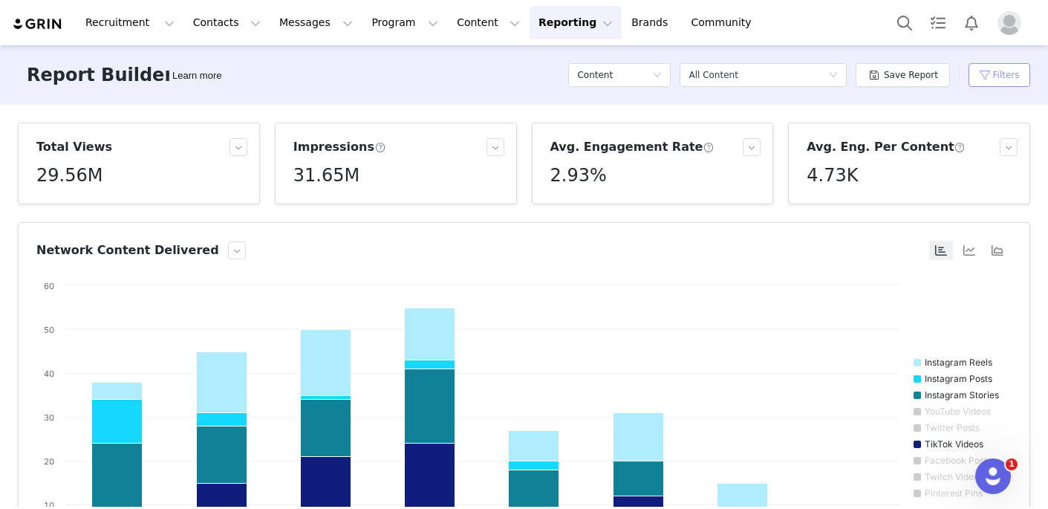
click at [999, 74] on button "Filters" at bounding box center [1000, 75] width 62 height 24
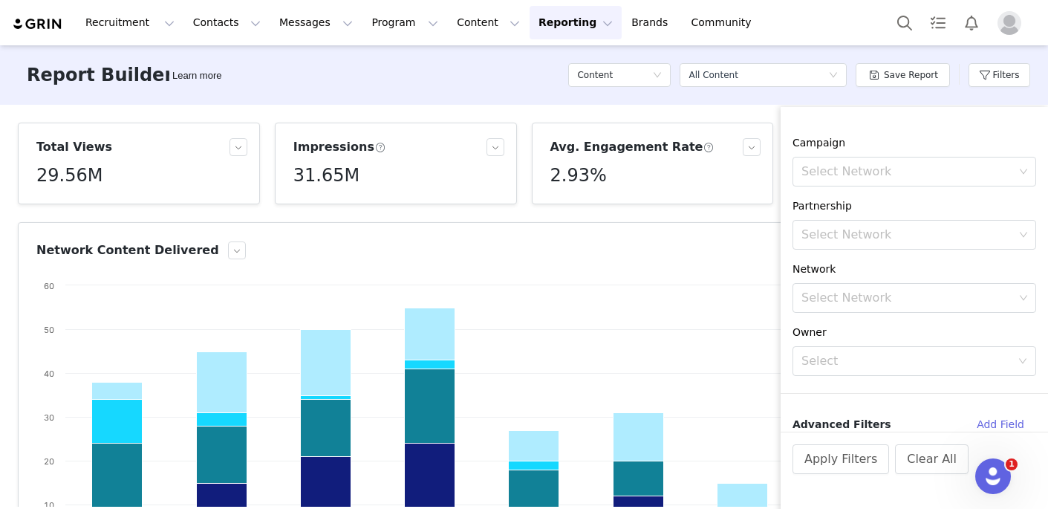
scroll to position [275, 0]
click at [990, 420] on button "Add Field" at bounding box center [1000, 420] width 71 height 24
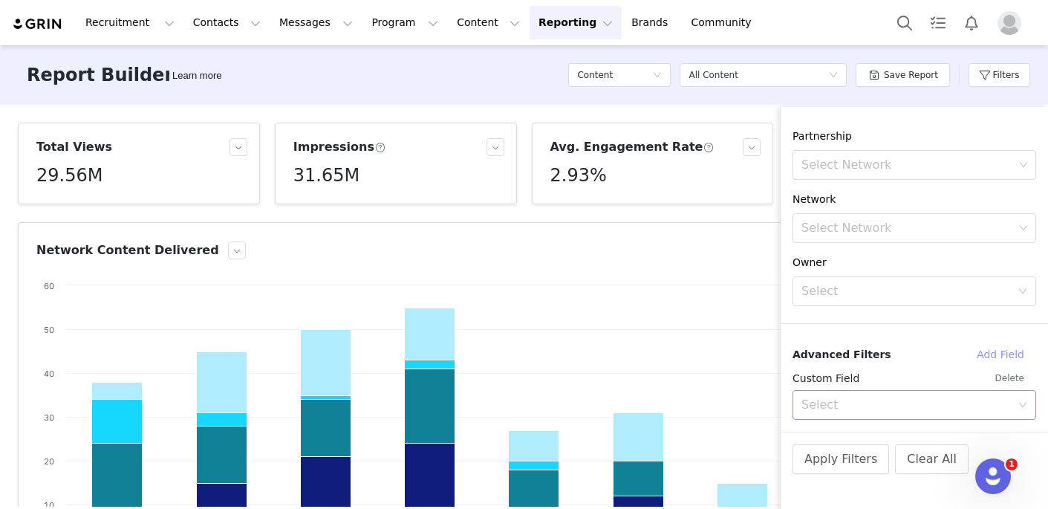
click at [919, 406] on div "Select" at bounding box center [907, 405] width 210 height 15
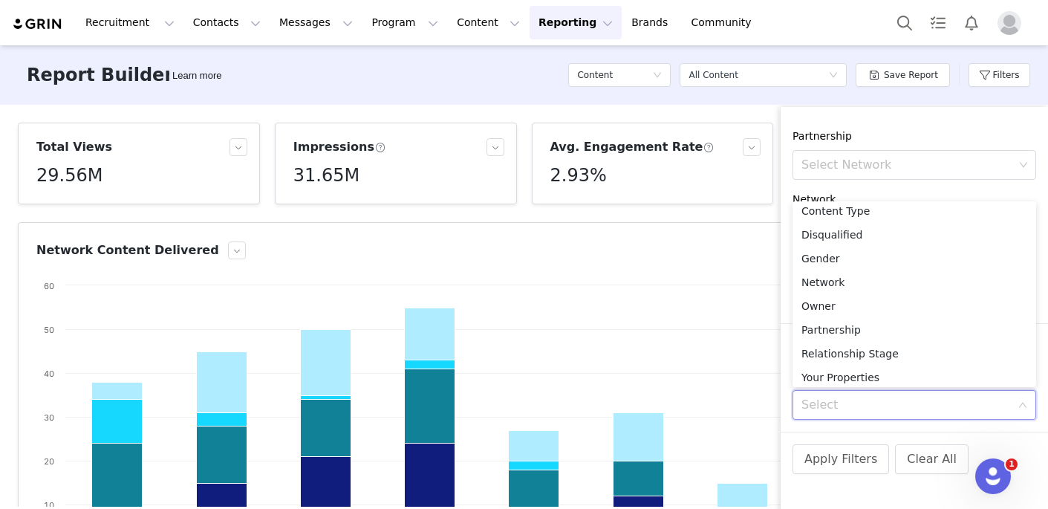
scroll to position [224, 0]
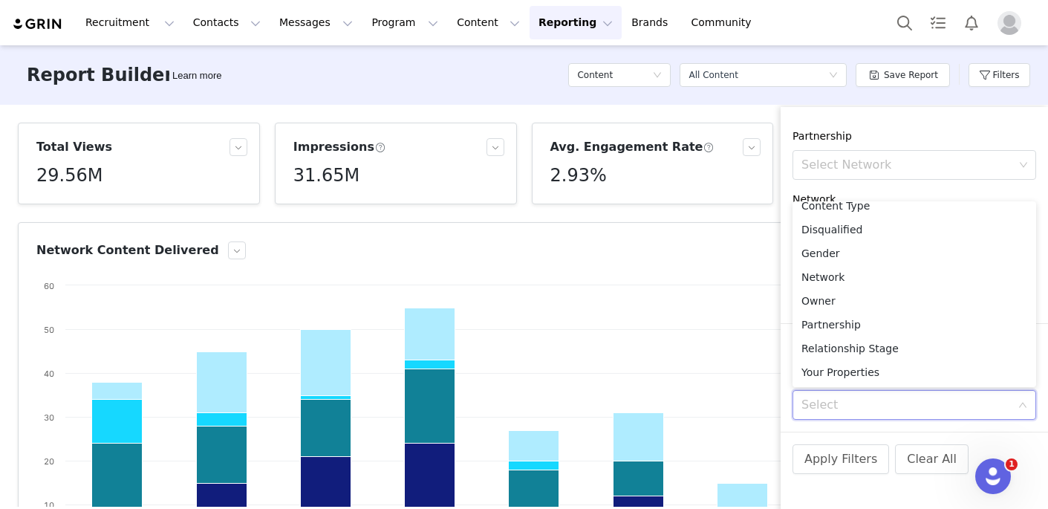
click at [888, 410] on input at bounding box center [910, 405] width 216 height 28
click at [830, 476] on div "Apply Filters Clear All" at bounding box center [915, 479] width 268 height 95
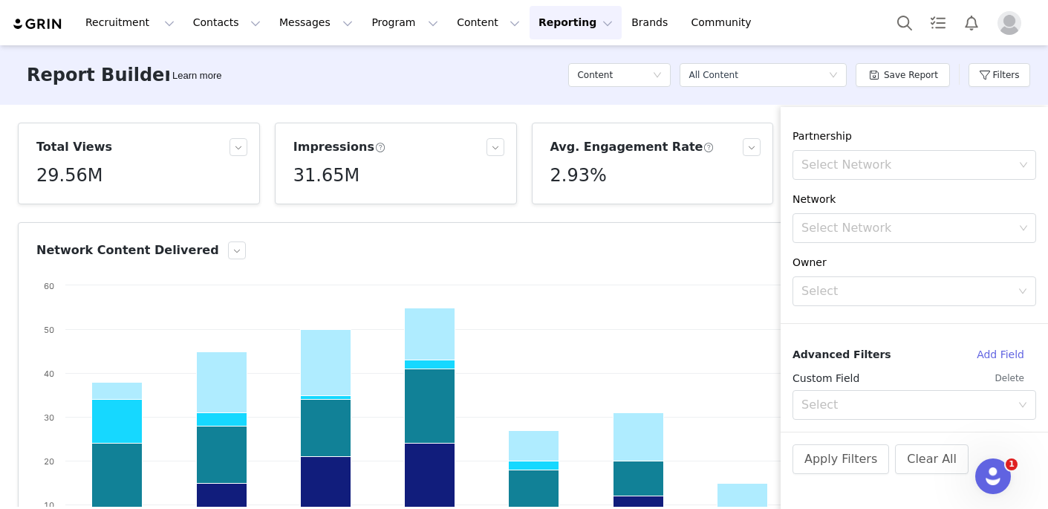
scroll to position [3, 0]
click at [825, 464] on button "Apply Filters" at bounding box center [841, 459] width 97 height 30
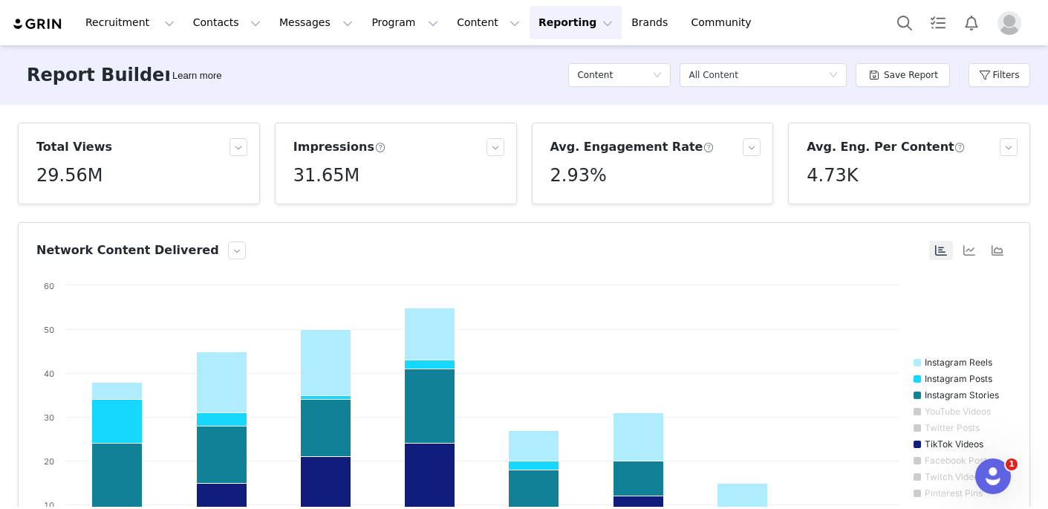
click at [183, 181] on div "29.56M" at bounding box center [141, 175] width 211 height 27
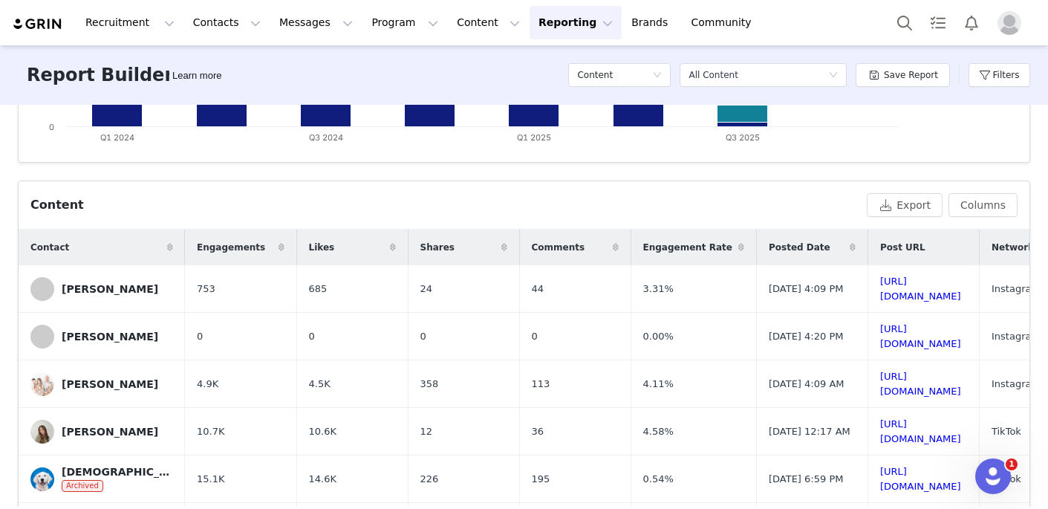
scroll to position [492, 0]
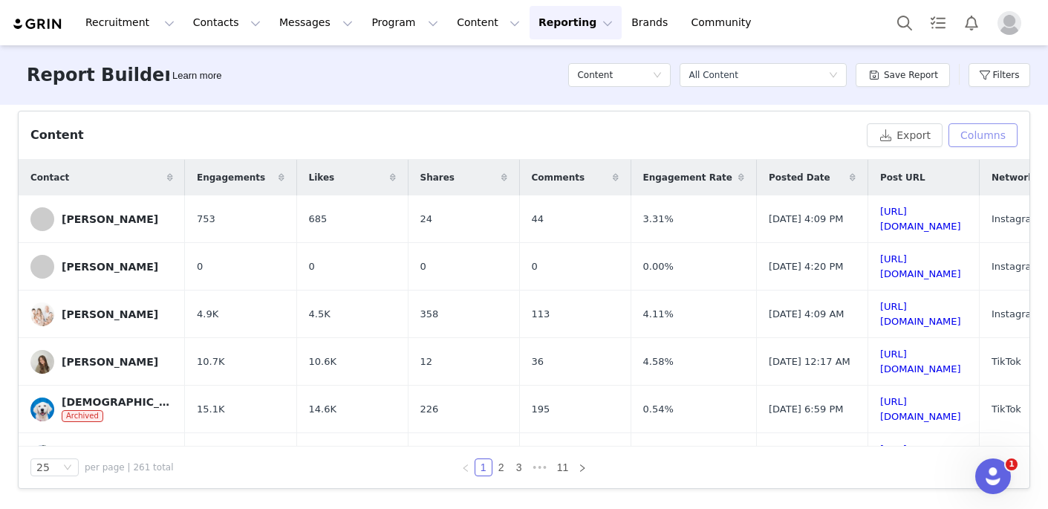
click at [996, 142] on button "Columns" at bounding box center [983, 135] width 69 height 24
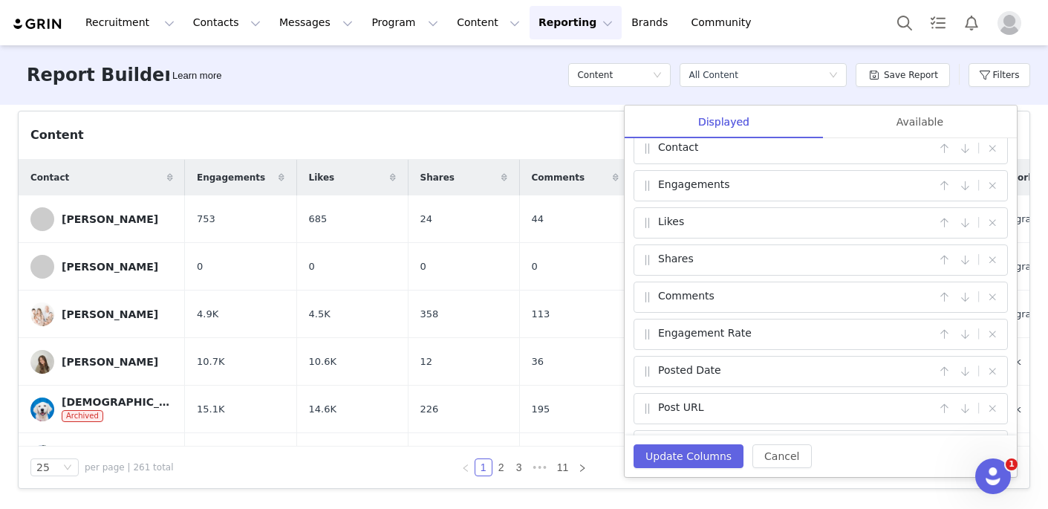
scroll to position [0, 0]
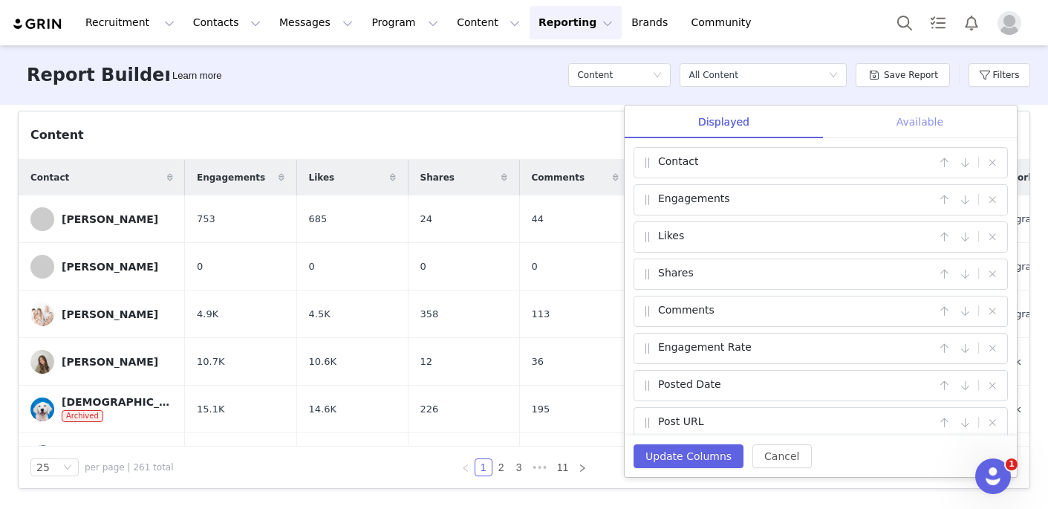
click at [923, 126] on div "Available" at bounding box center [920, 122] width 194 height 33
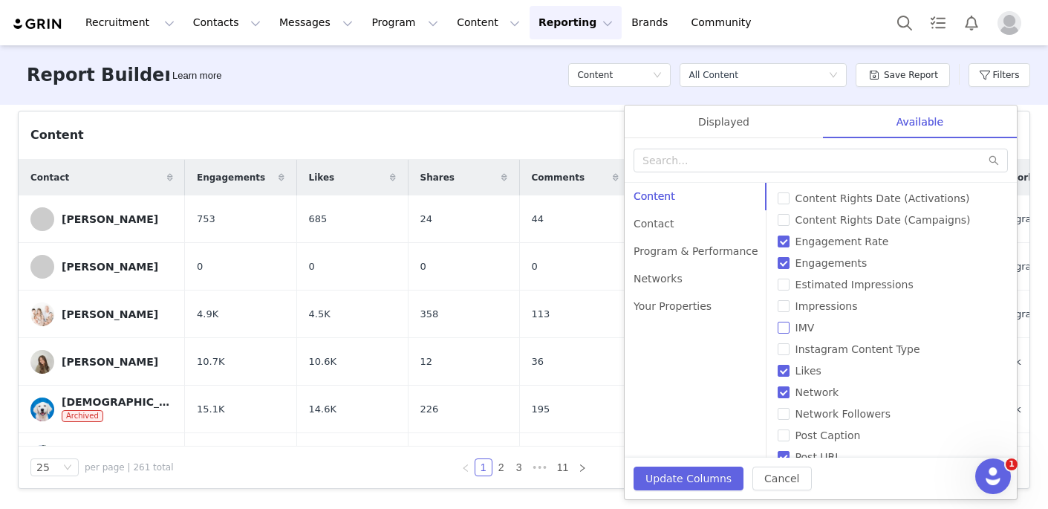
scroll to position [68, 0]
click at [778, 306] on input "Impressions" at bounding box center [784, 303] width 12 height 12
checkbox input "true"
click at [778, 325] on input "IMV" at bounding box center [784, 325] width 12 height 12
checkbox input "true"
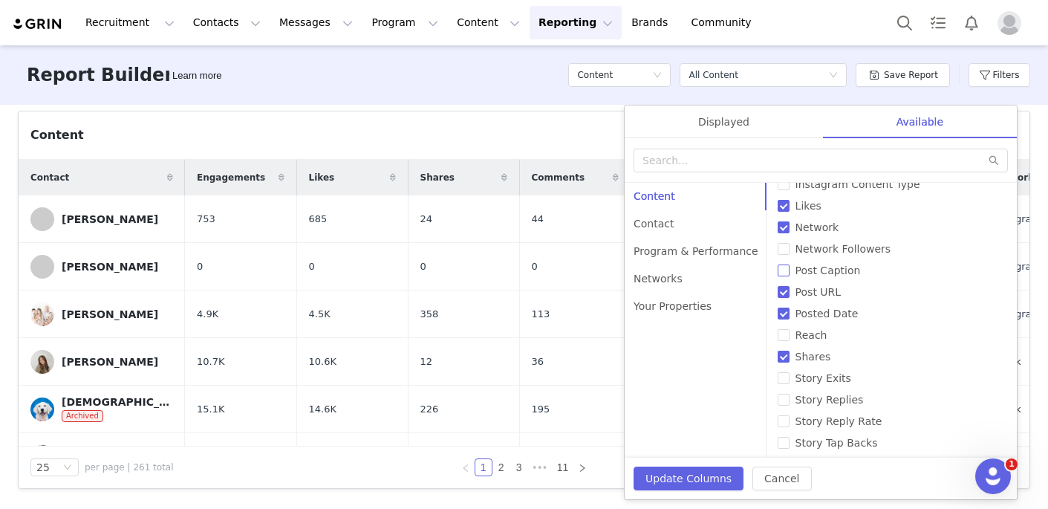
scroll to position [231, 0]
click at [778, 337] on input "Reach" at bounding box center [784, 334] width 12 height 12
checkbox input "true"
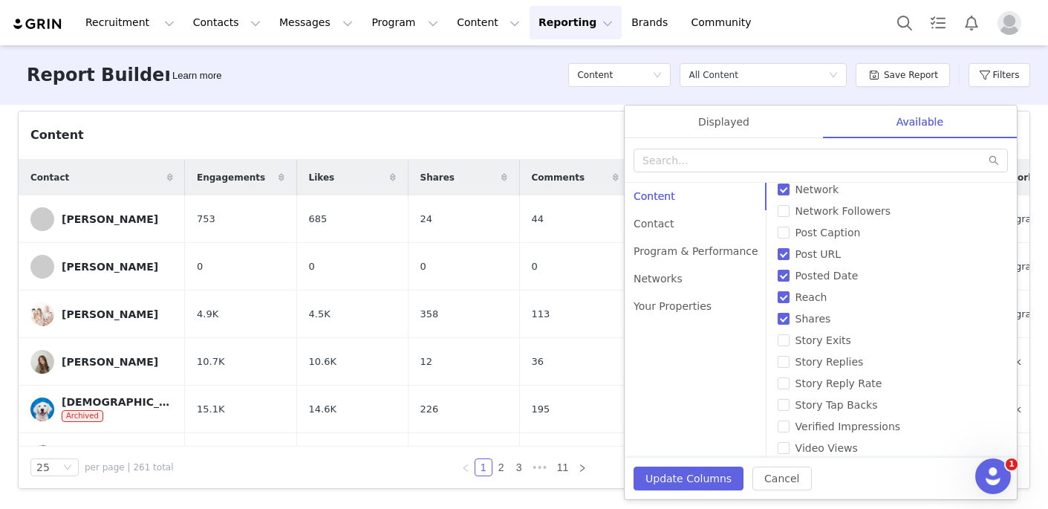
scroll to position [276, 0]
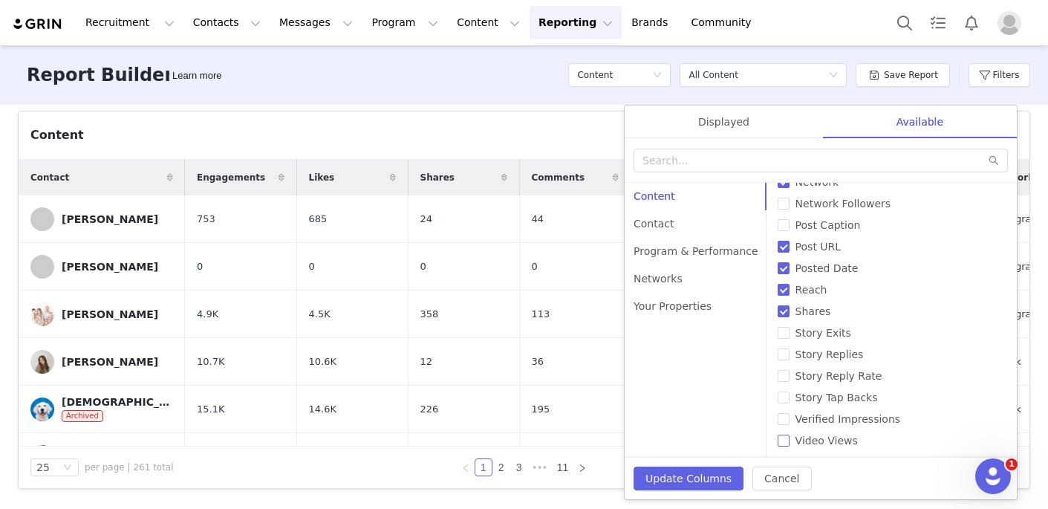
click at [790, 442] on span "Video Views" at bounding box center [827, 441] width 74 height 12
click at [782, 442] on input "Video Views" at bounding box center [784, 441] width 12 height 12
checkbox input "true"
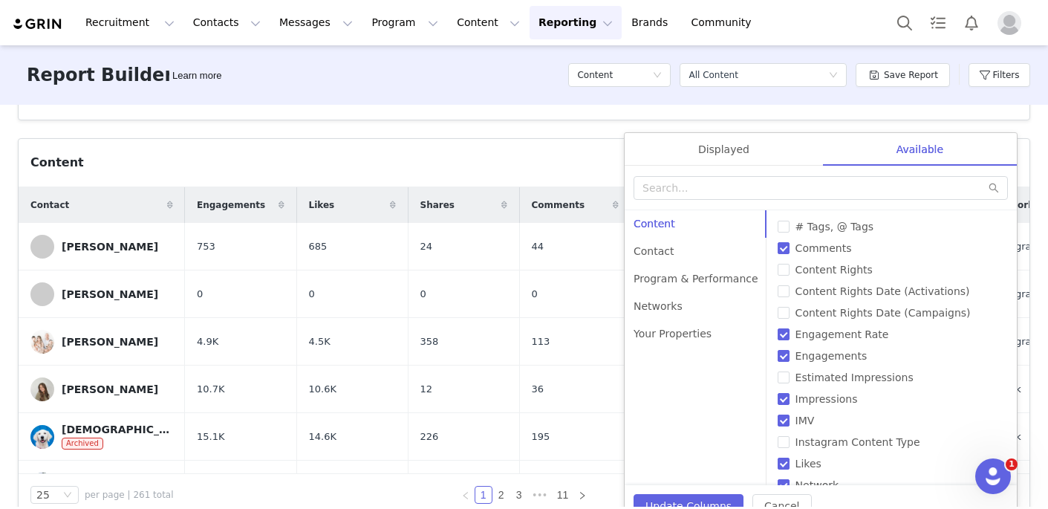
scroll to position [458, 0]
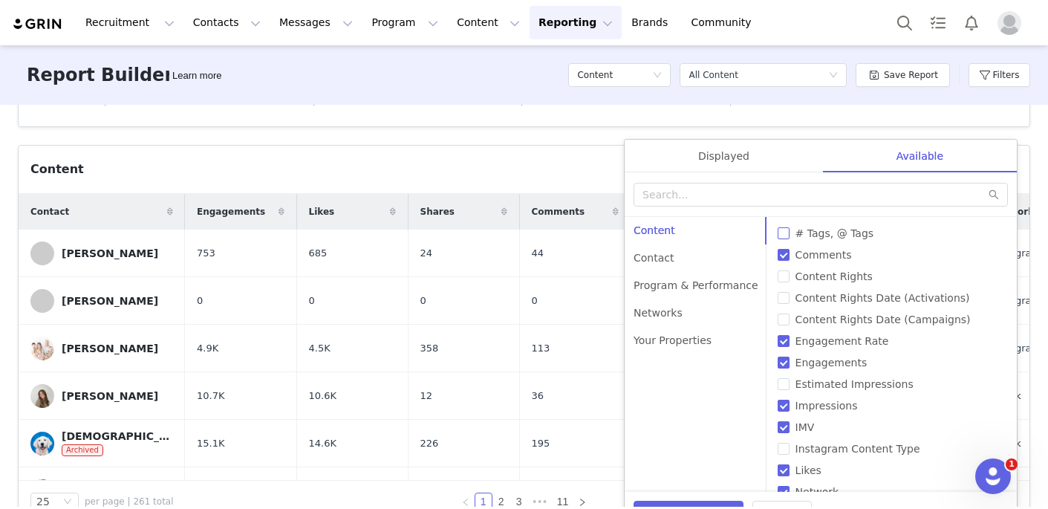
click at [778, 238] on input "# Tags, @ Tags" at bounding box center [784, 233] width 12 height 12
checkbox input "true"
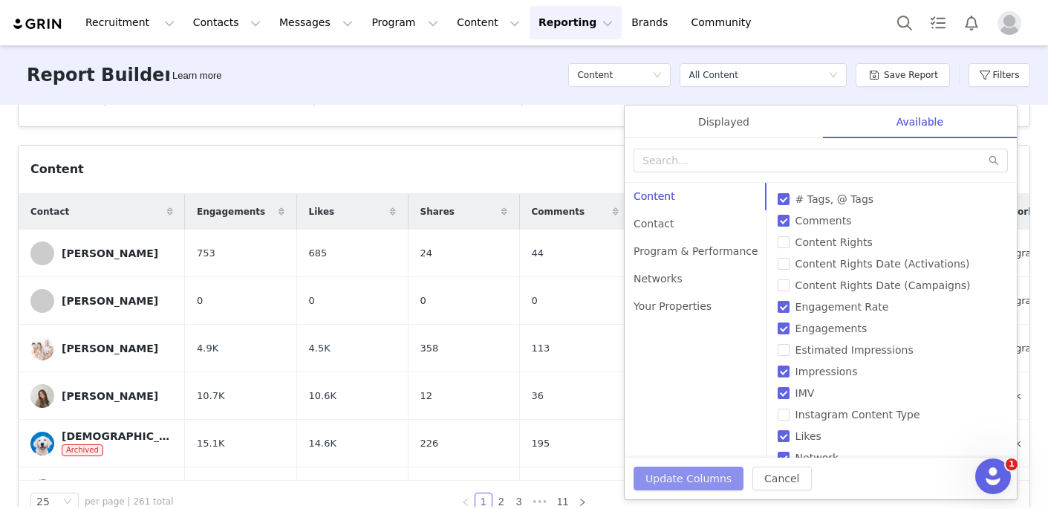
click at [711, 473] on button "Update Columns" at bounding box center [689, 479] width 110 height 24
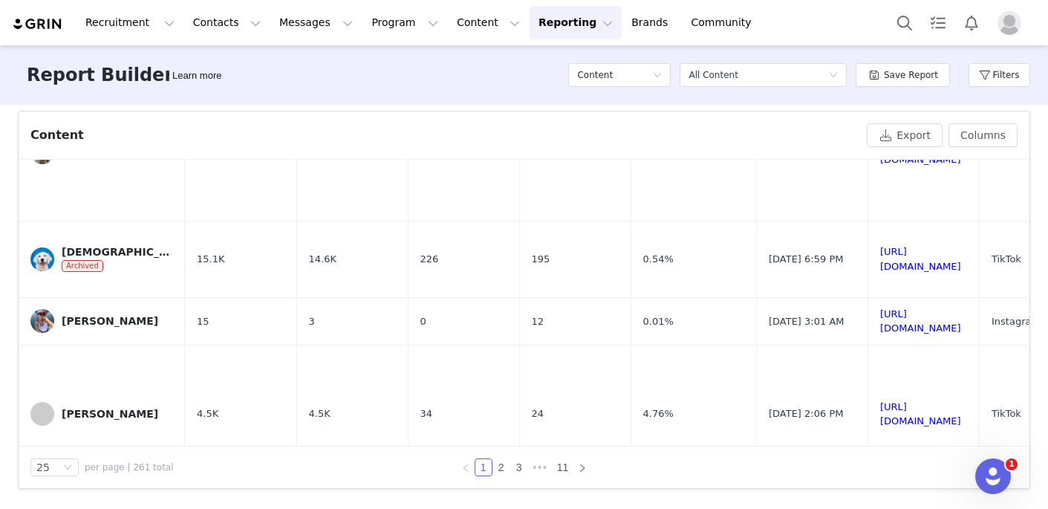
scroll to position [0, 0]
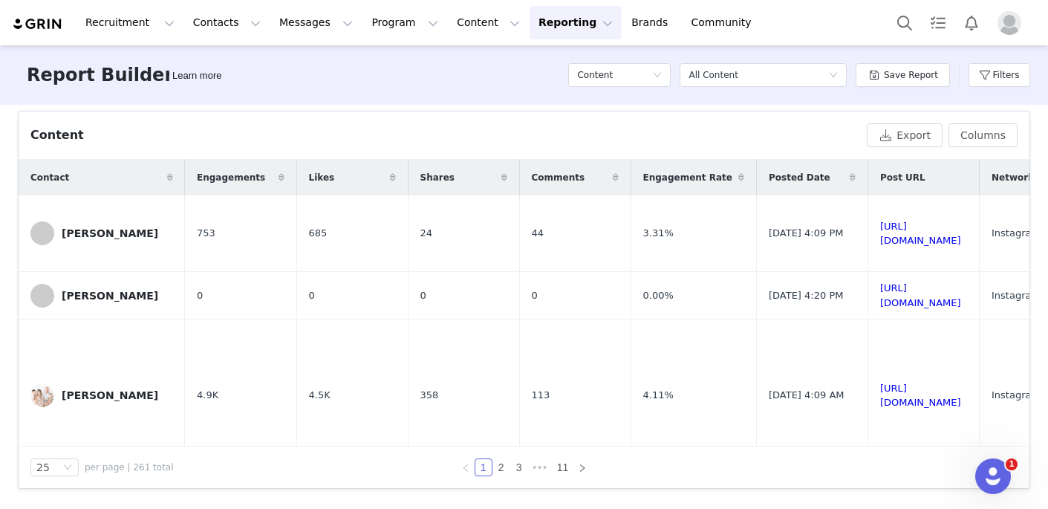
click at [207, 179] on span "Engagements" at bounding box center [231, 177] width 68 height 13
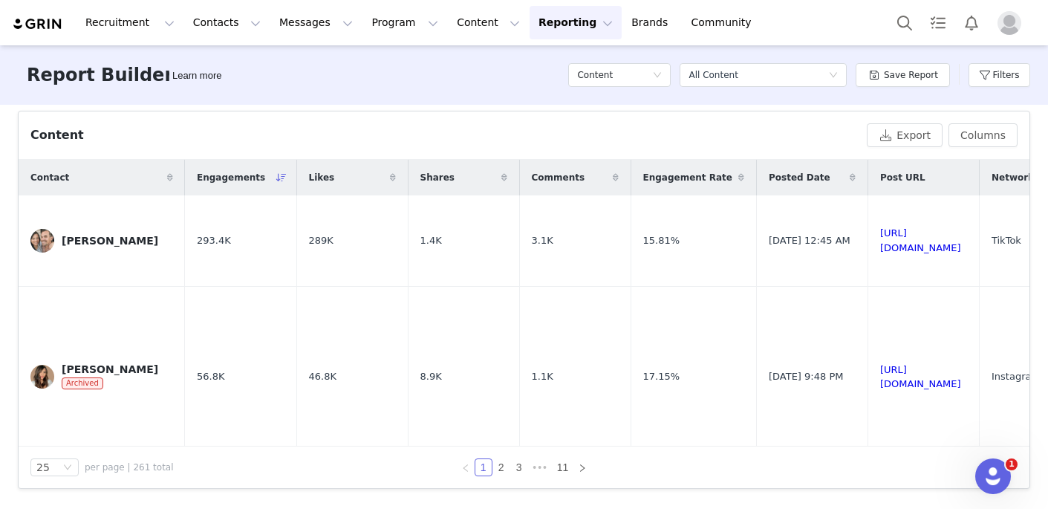
click at [207, 179] on span "Engagements" at bounding box center [231, 177] width 68 height 13
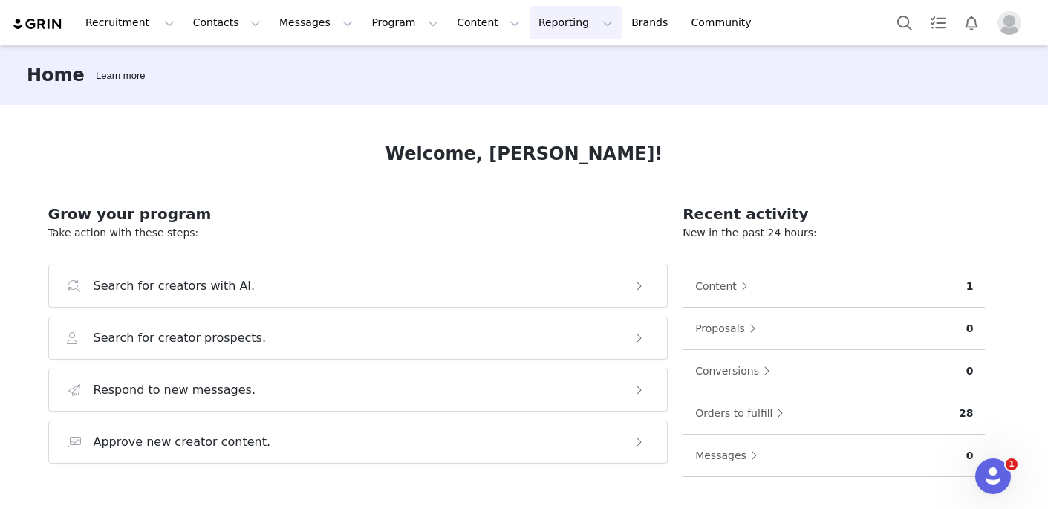
click at [535, 27] on button "Reporting Reporting" at bounding box center [576, 22] width 92 height 33
click at [531, 87] on p "Report Builder" at bounding box center [542, 93] width 74 height 16
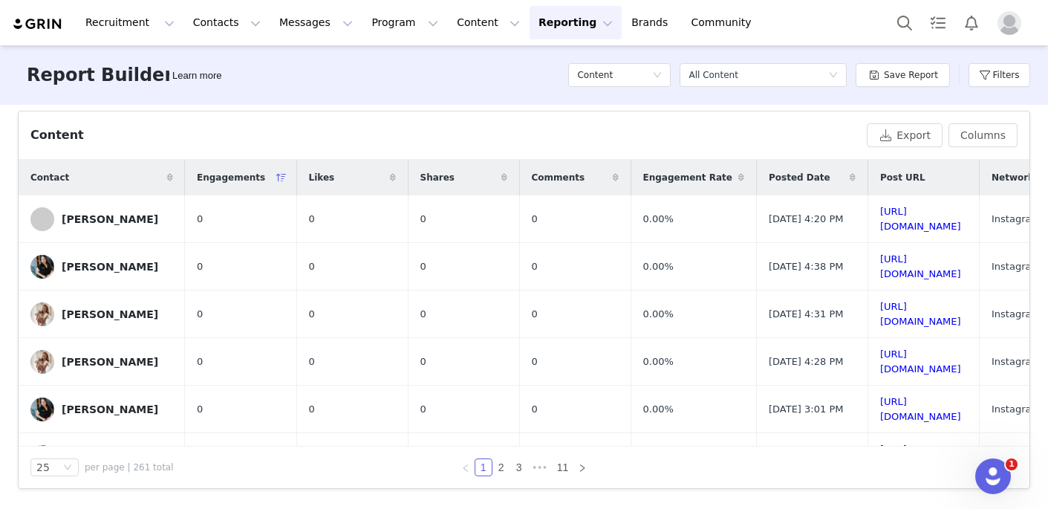
click at [276, 178] on icon at bounding box center [281, 177] width 10 height 9
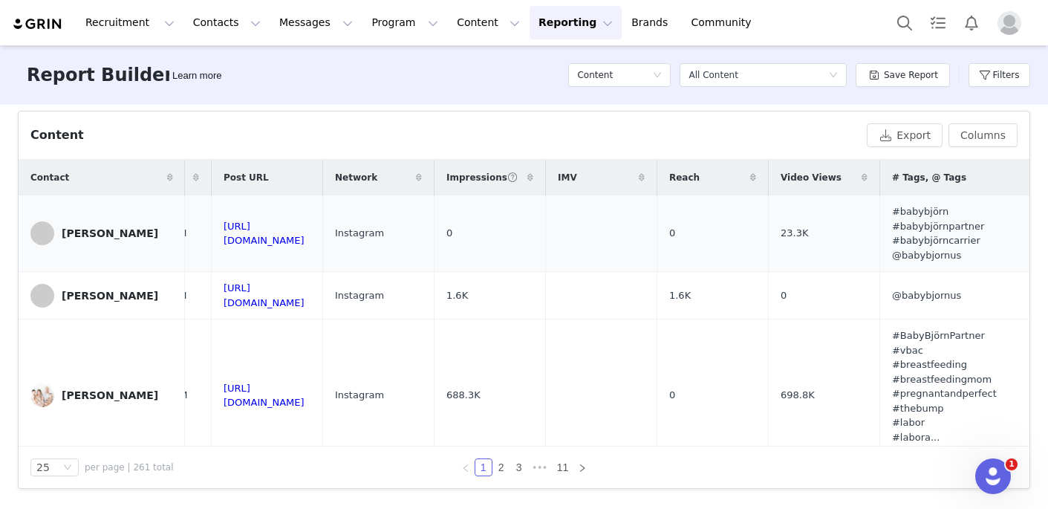
scroll to position [0, 881]
click at [967, 132] on button "Columns" at bounding box center [983, 135] width 69 height 24
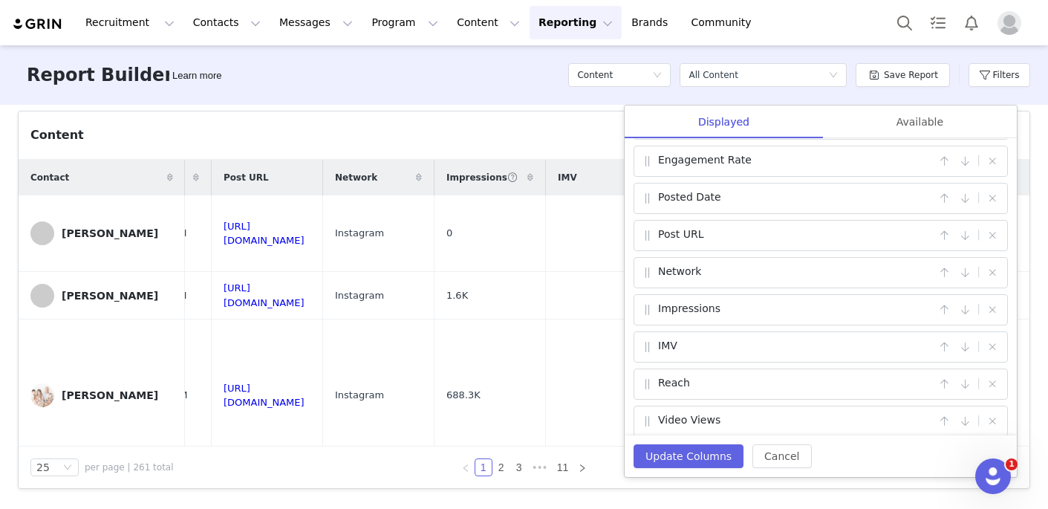
scroll to position [235, 0]
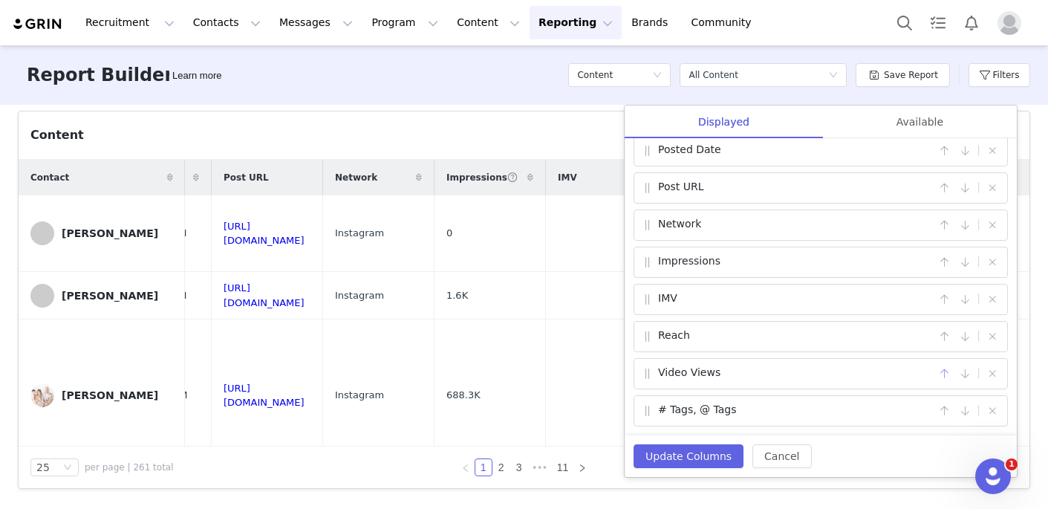
click at [947, 375] on button "button" at bounding box center [945, 374] width 18 height 18
click at [944, 375] on button "button" at bounding box center [945, 374] width 18 height 18
click at [943, 338] on button "button" at bounding box center [945, 337] width 18 height 18
click at [945, 299] on button "button" at bounding box center [945, 300] width 18 height 18
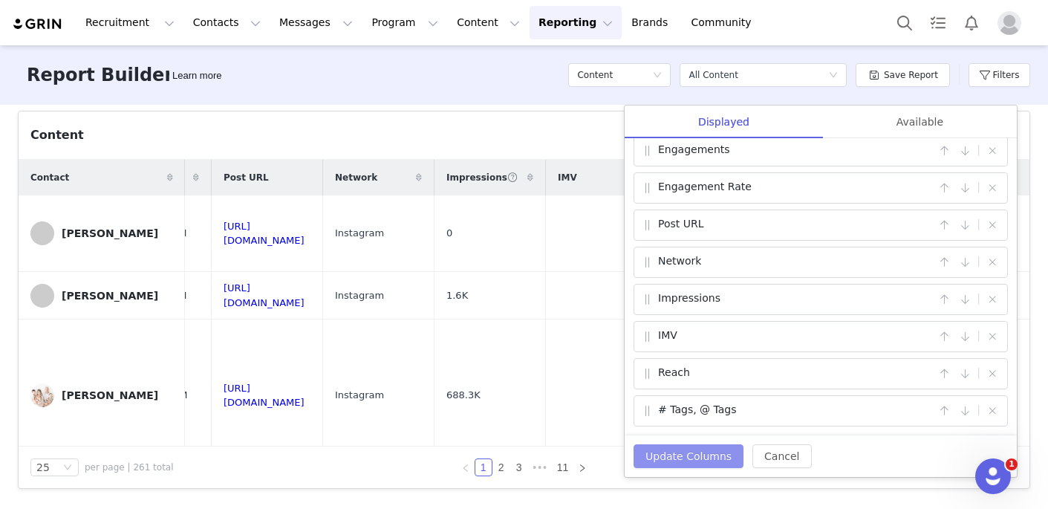
click at [670, 458] on button "Update Columns" at bounding box center [689, 456] width 110 height 24
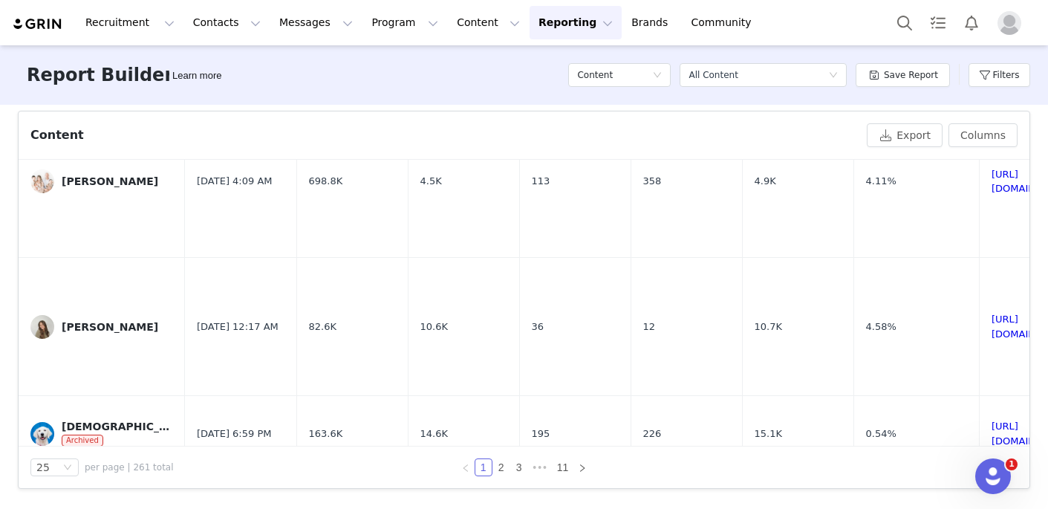
scroll to position [0, 0]
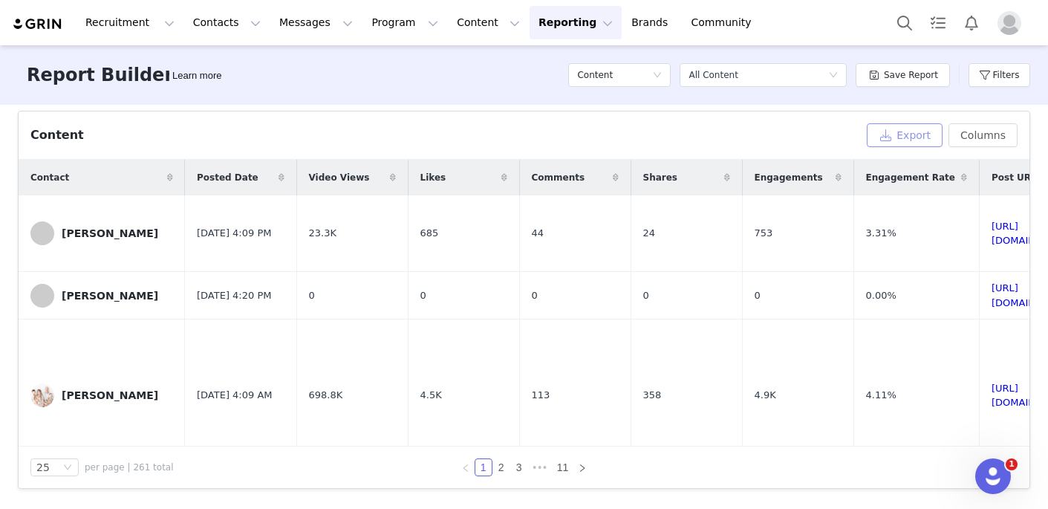
click at [921, 136] on button "Export" at bounding box center [905, 135] width 76 height 24
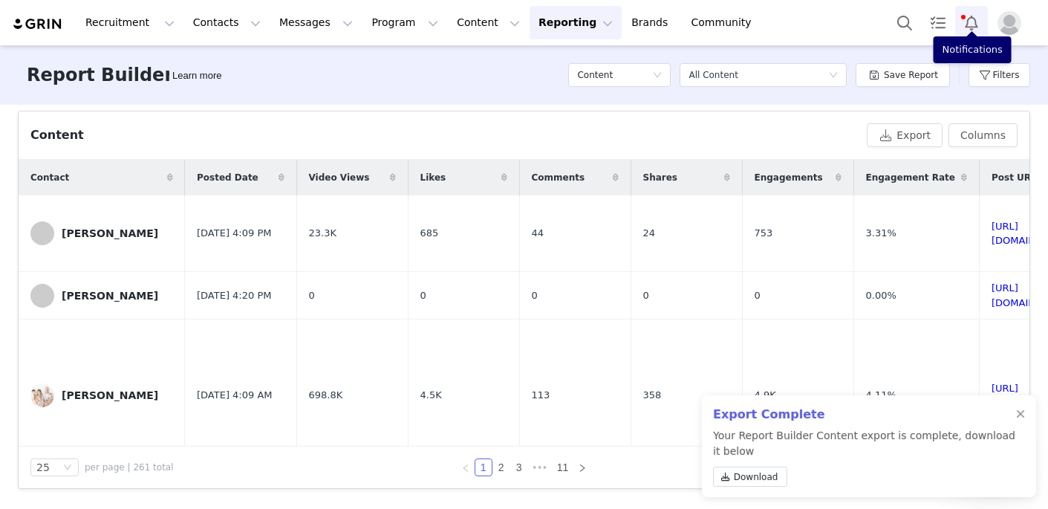
click at [972, 19] on button "Notifications" at bounding box center [972, 22] width 33 height 33
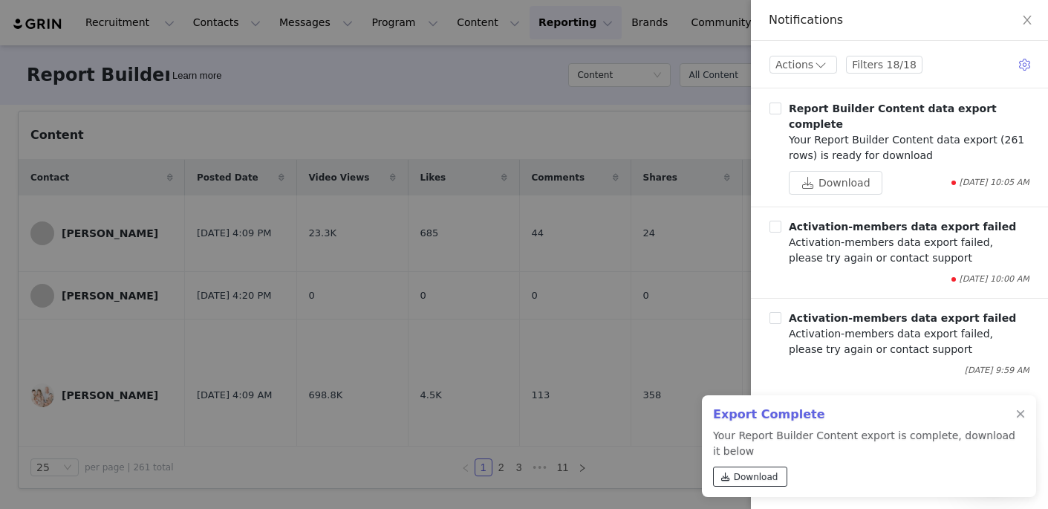
click at [759, 480] on span "Download" at bounding box center [756, 476] width 45 height 13
click at [825, 132] on div "Your Report Builder Content data export (261 rows) is ready for download" at bounding box center [909, 147] width 241 height 31
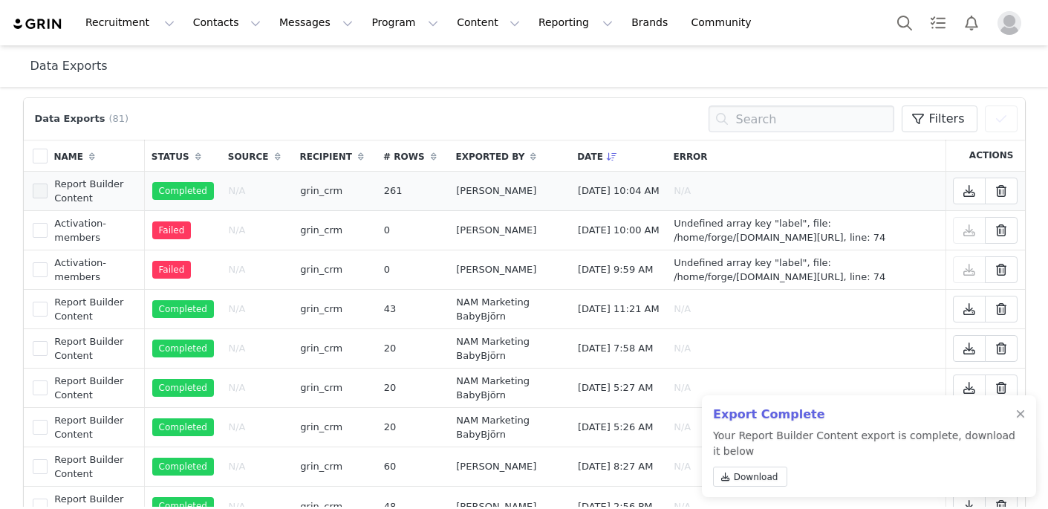
click at [36, 198] on span at bounding box center [40, 191] width 15 height 15
click at [48, 184] on input "277425" at bounding box center [48, 184] width 0 height 0
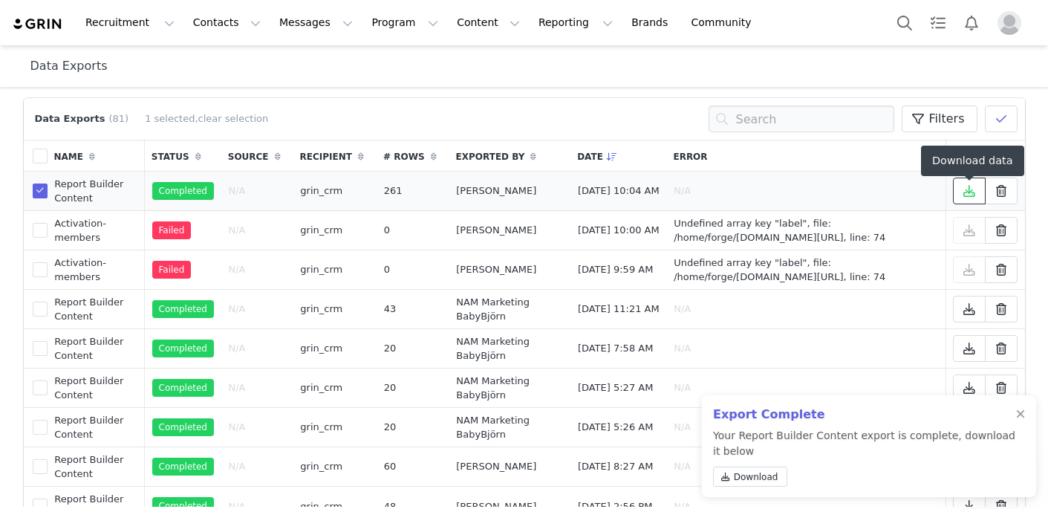
click at [978, 197] on span at bounding box center [970, 191] width 18 height 18
